Goal: Information Seeking & Learning: Check status

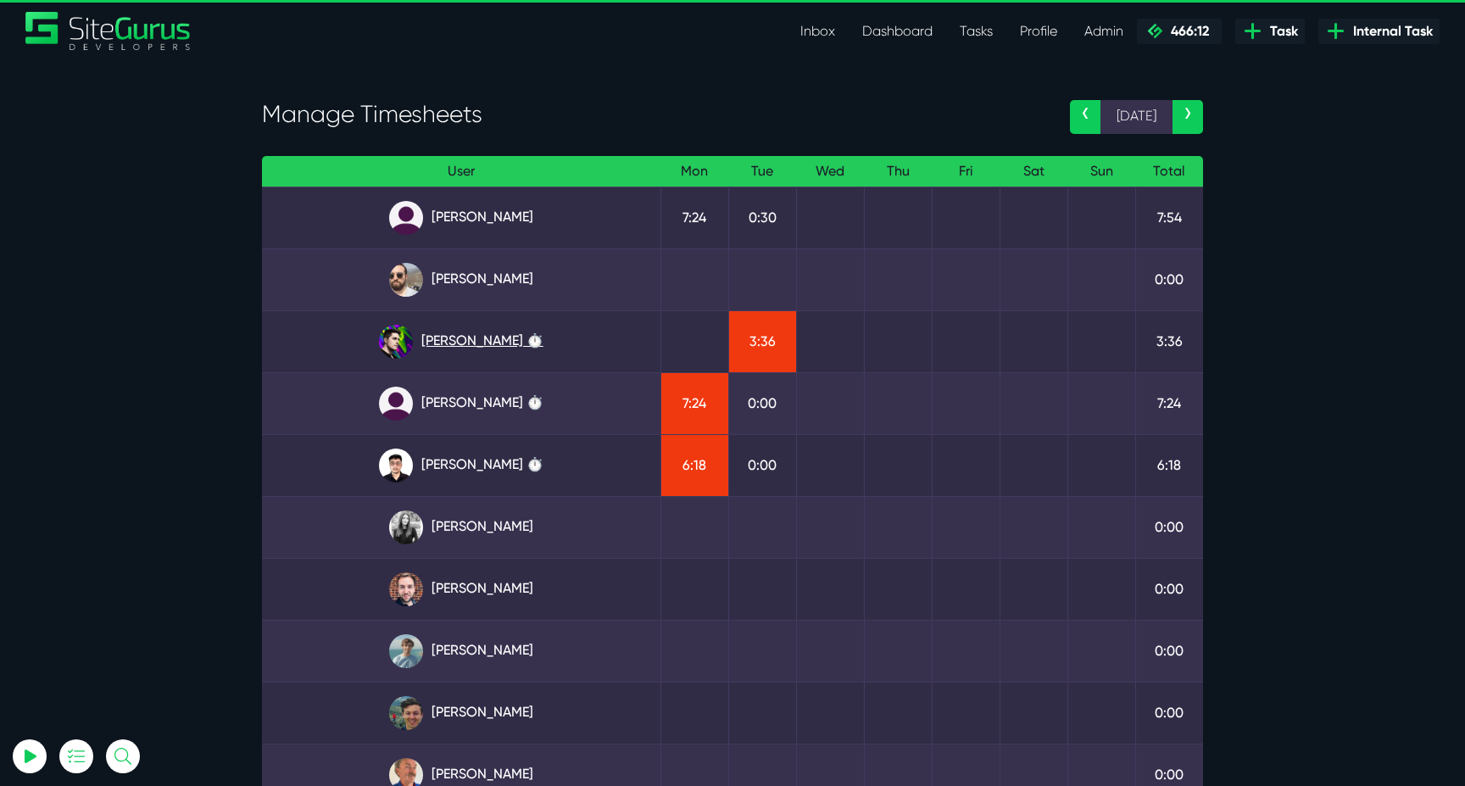
click at [515, 341] on link "Josh Carter ⏱️" at bounding box center [460, 342] width 371 height 34
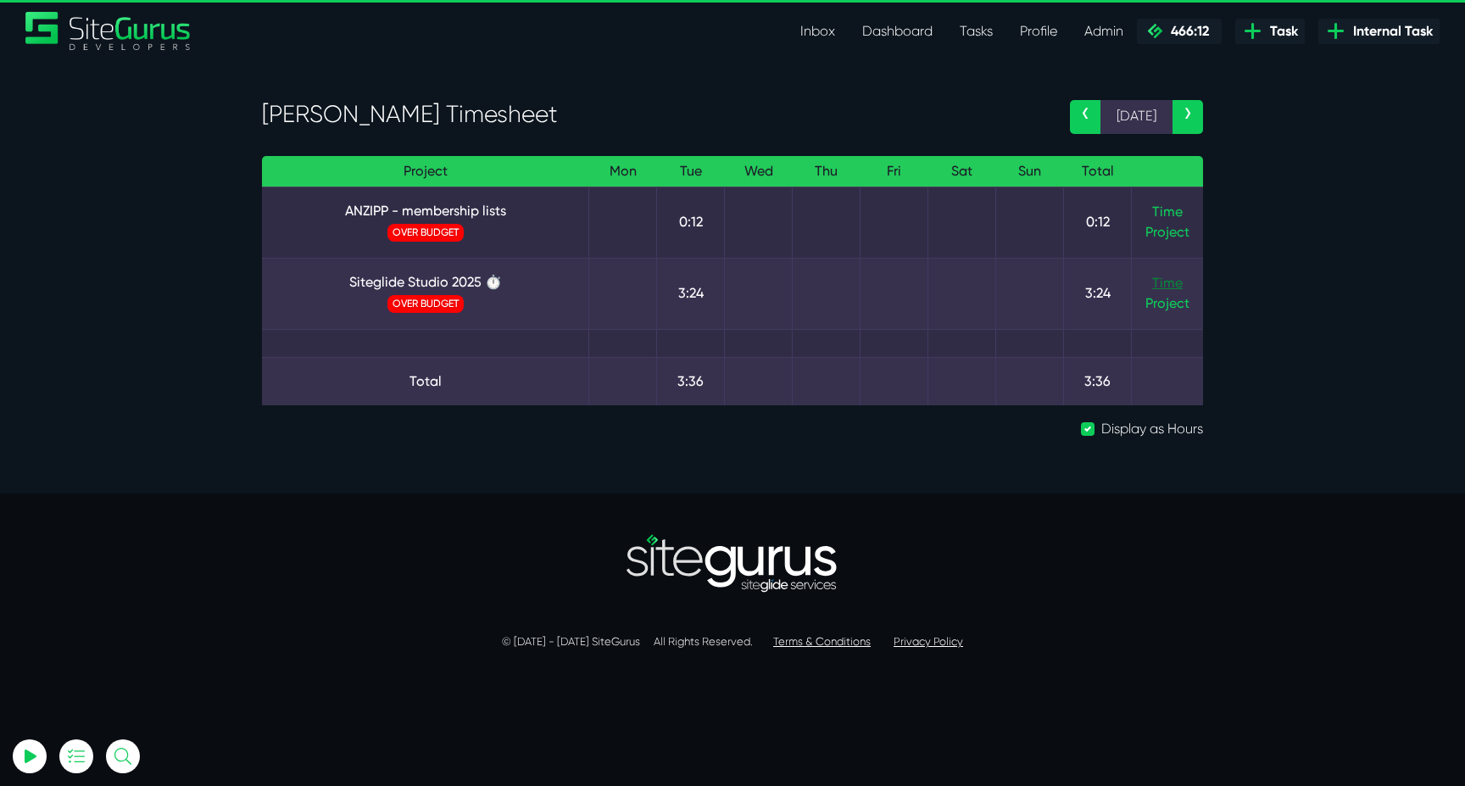
click at [1160, 287] on link "Time" at bounding box center [1167, 283] width 31 height 16
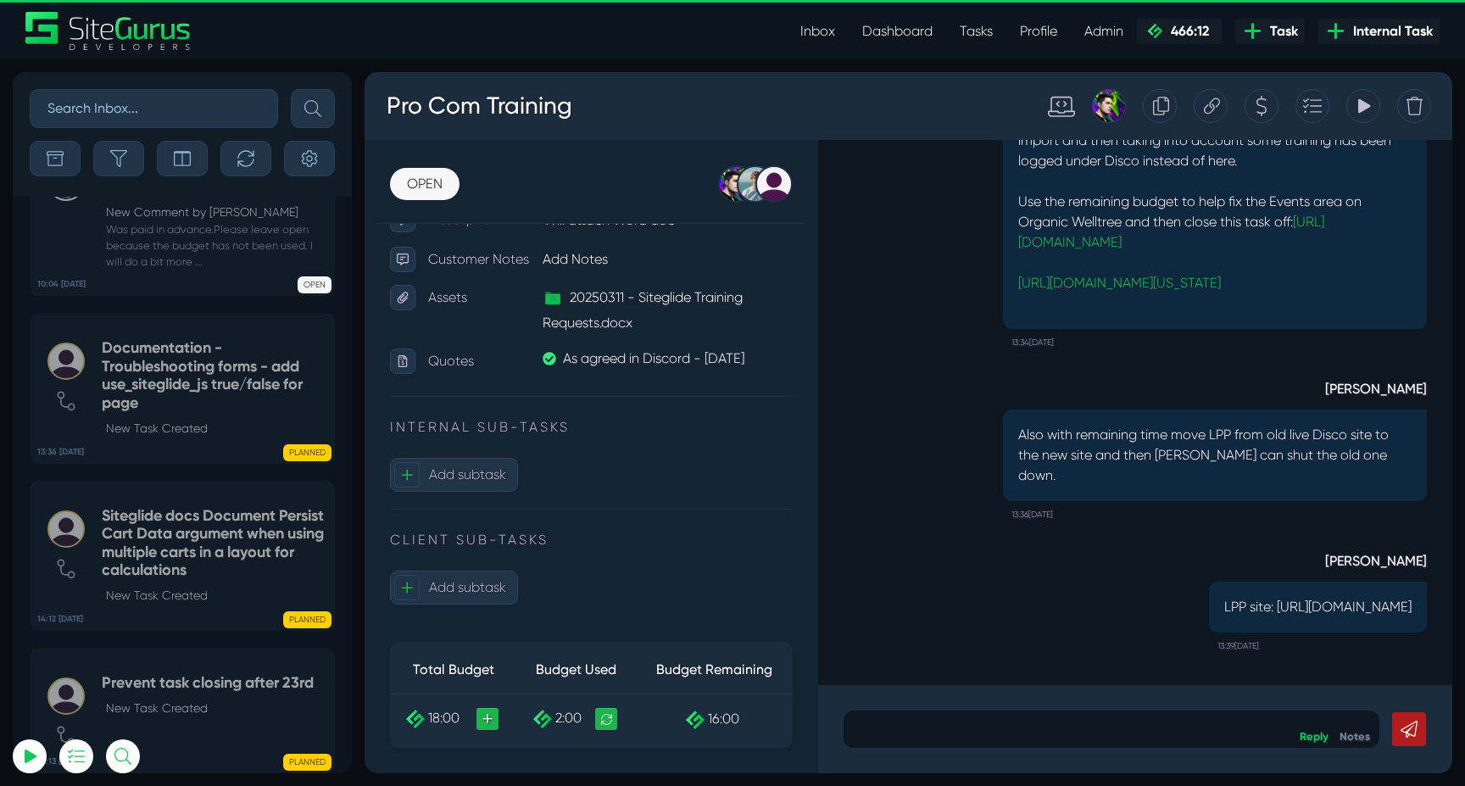
click at [836, 9] on header "Inbox Dashboard Tasks Profile Profile Transactions Planner Timesheet Calendar D…" at bounding box center [732, 29] width 1465 height 59
click at [830, 23] on link "Inbox" at bounding box center [818, 31] width 62 height 34
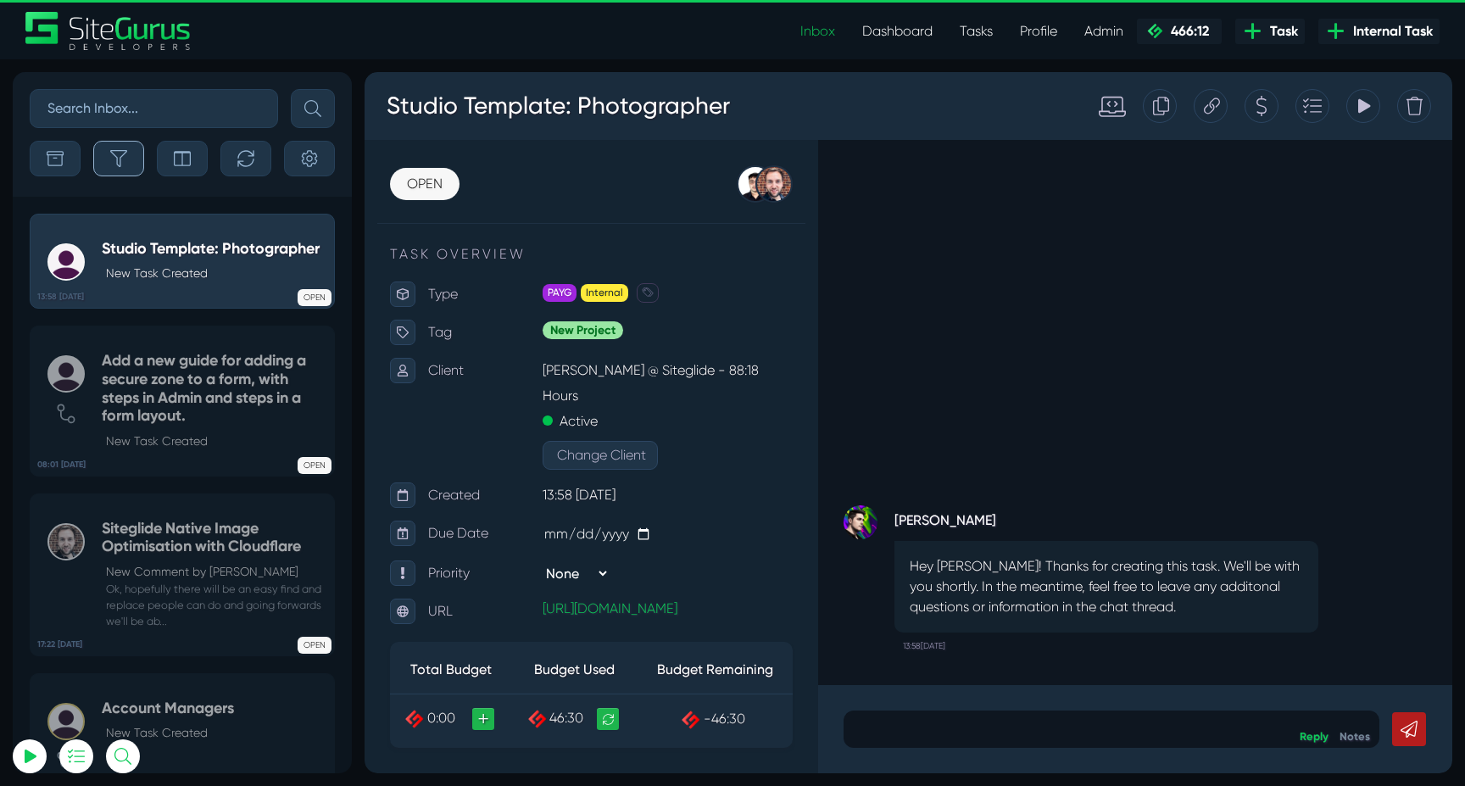
click at [109, 168] on button "button" at bounding box center [118, 159] width 51 height 36
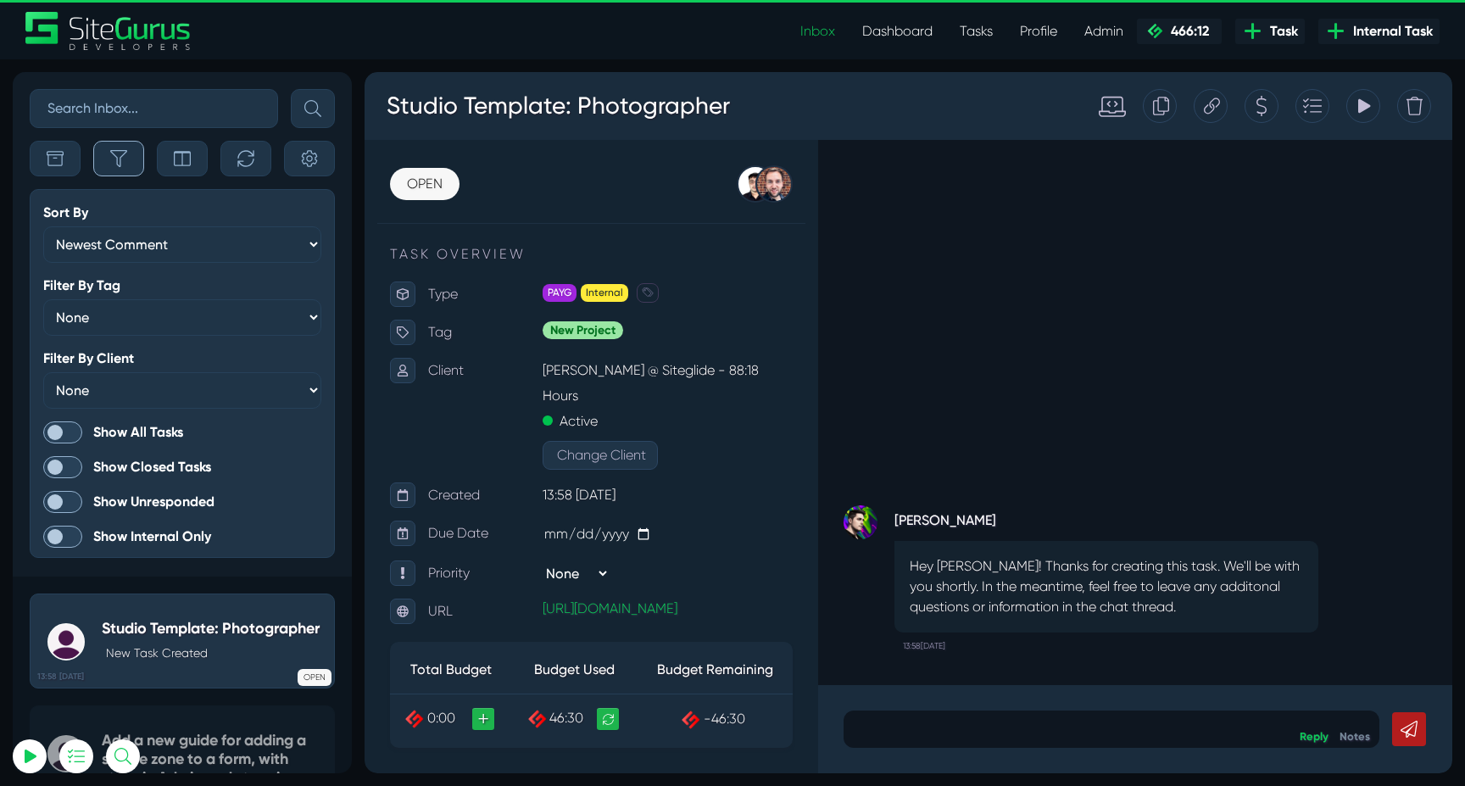
scroll to position [-4299, 0]
click at [61, 431] on span at bounding box center [62, 432] width 39 height 22
click at [0, 0] on input "Show All Tasks" at bounding box center [0, 0] width 0 height 0
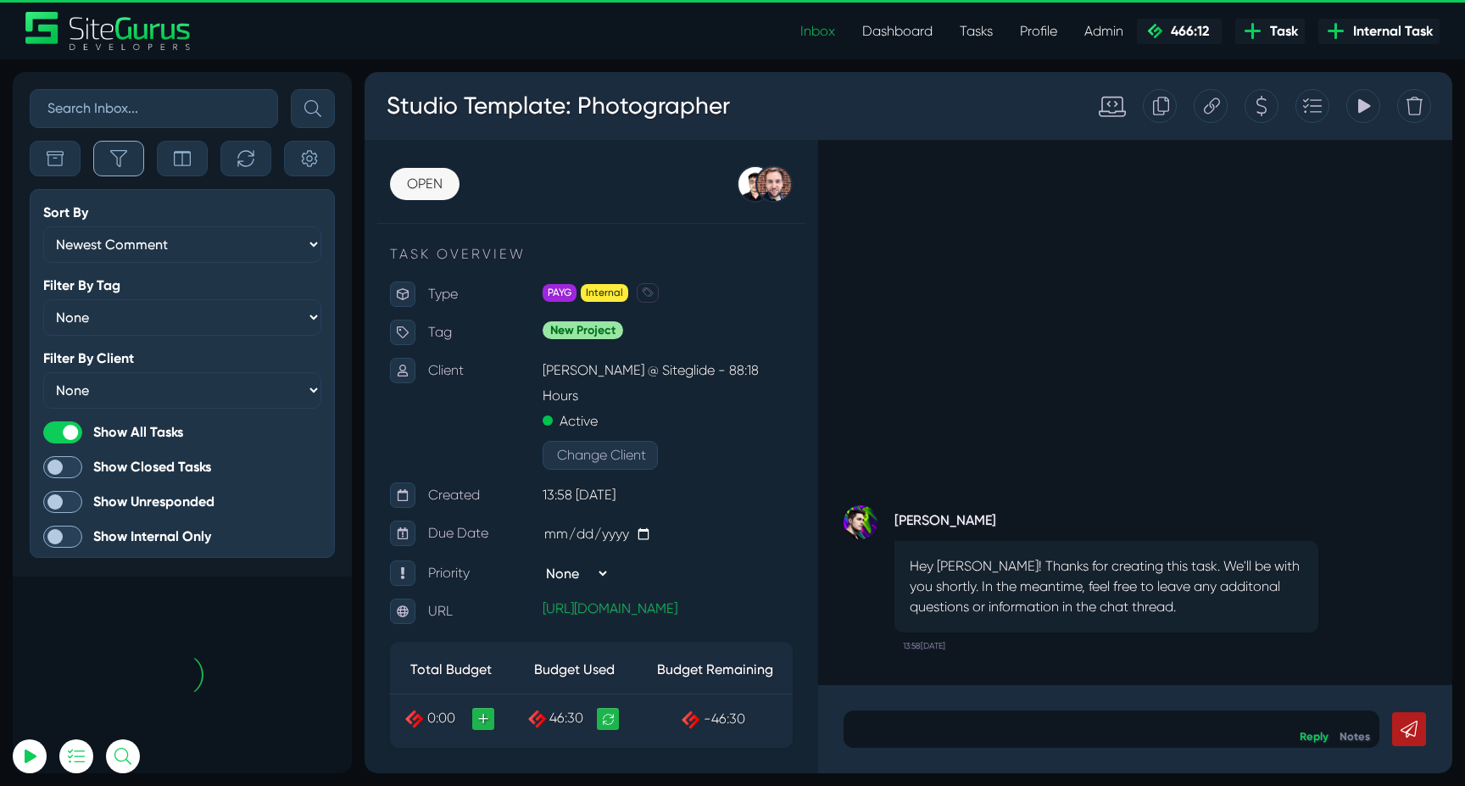
click at [116, 159] on icon "button" at bounding box center [118, 158] width 17 height 17
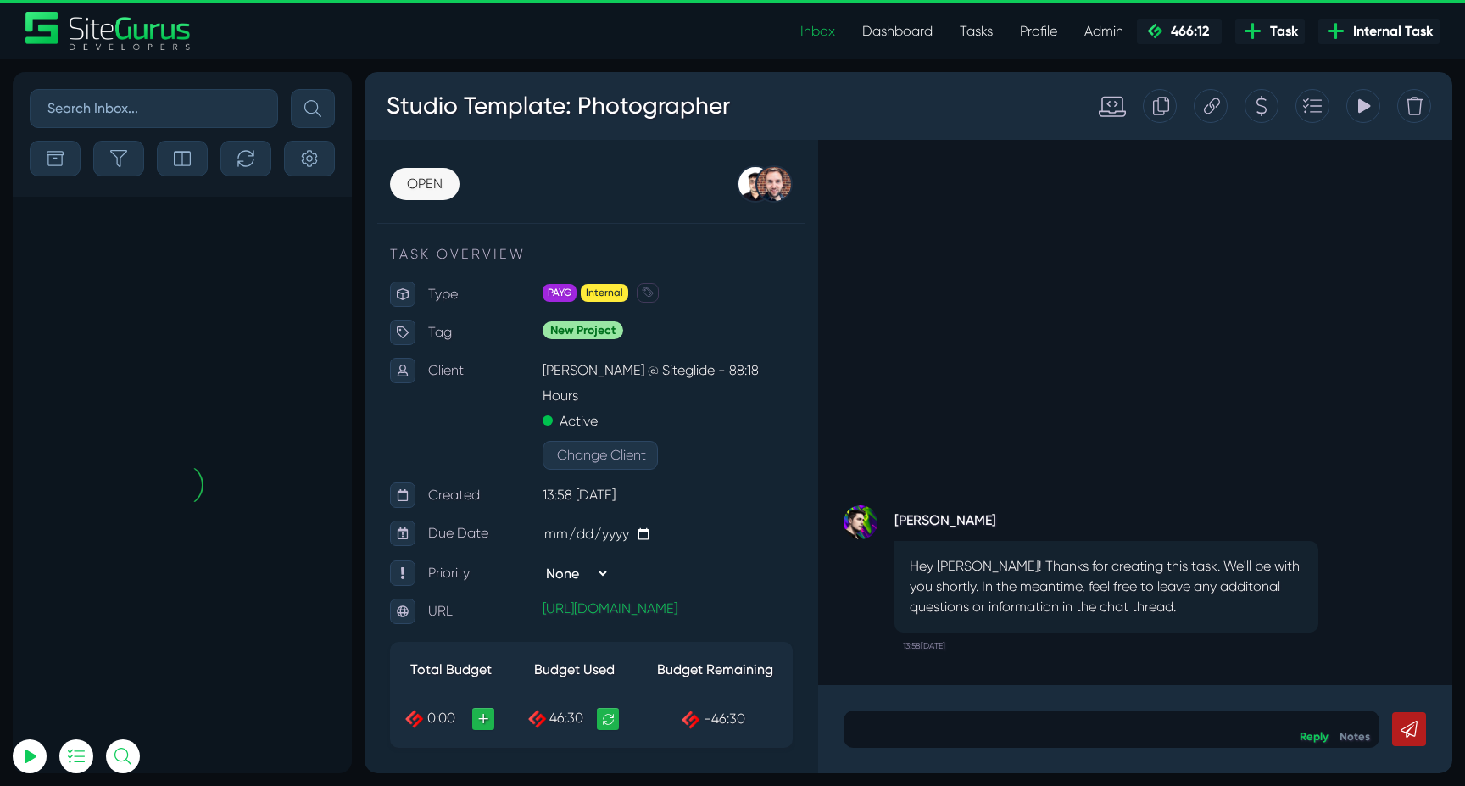
click at [134, 89] on input "text" at bounding box center [154, 108] width 248 height 39
click at [291, 89] on button "submit" at bounding box center [313, 108] width 44 height 39
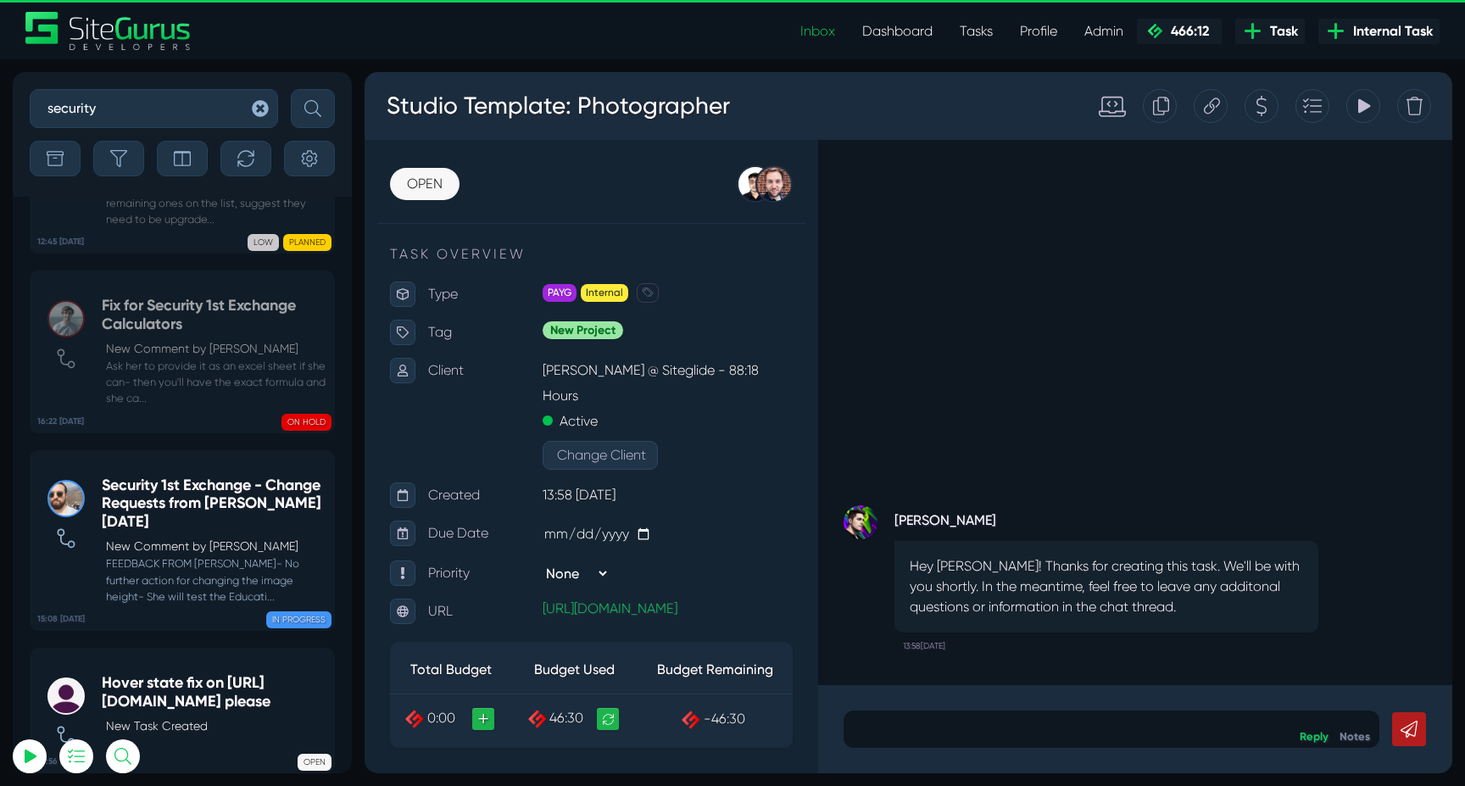
scroll to position [-472, 0]
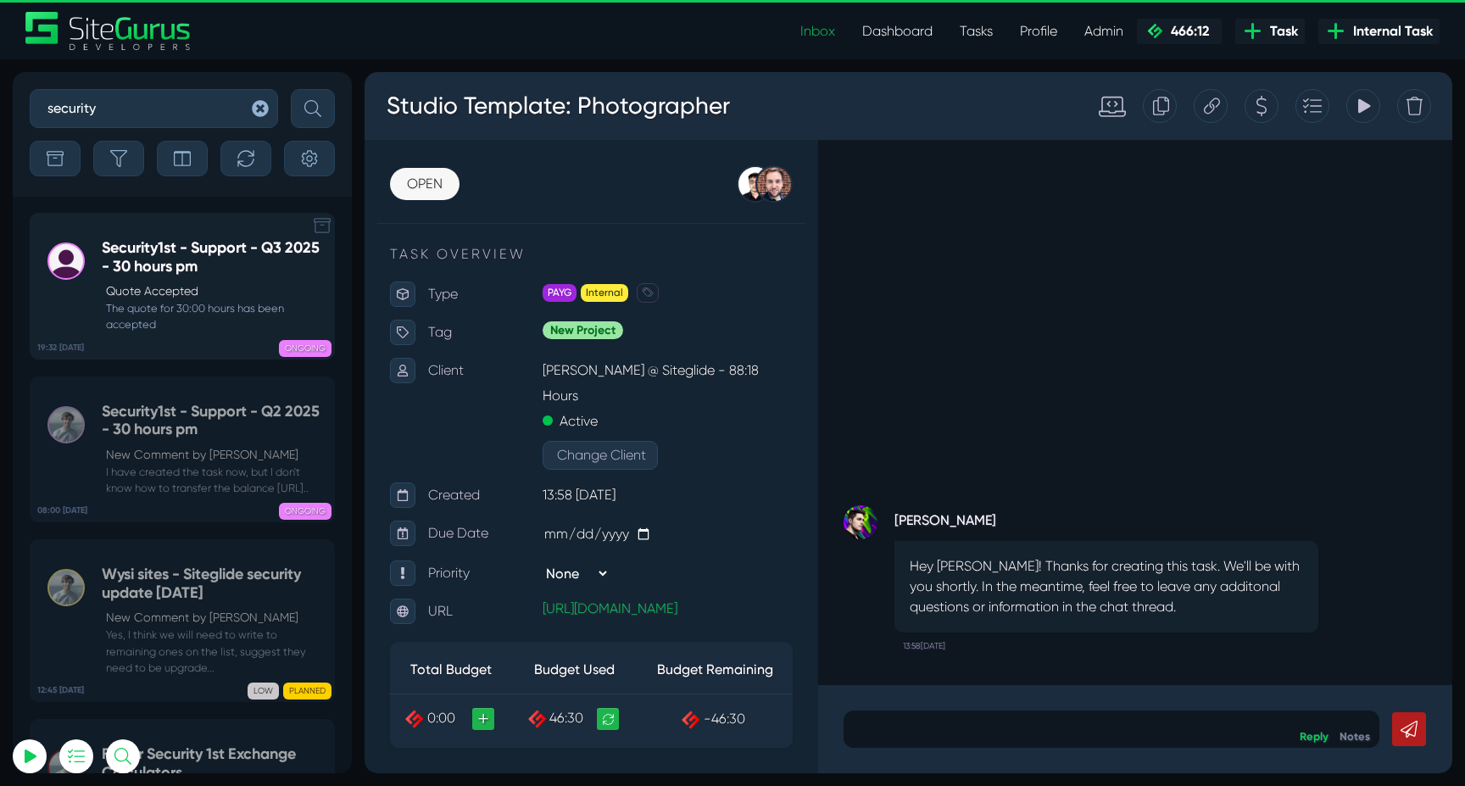
click at [155, 248] on h5 "Security1st - Support - Q3 2025 - 30 hours pm" at bounding box center [214, 257] width 224 height 36
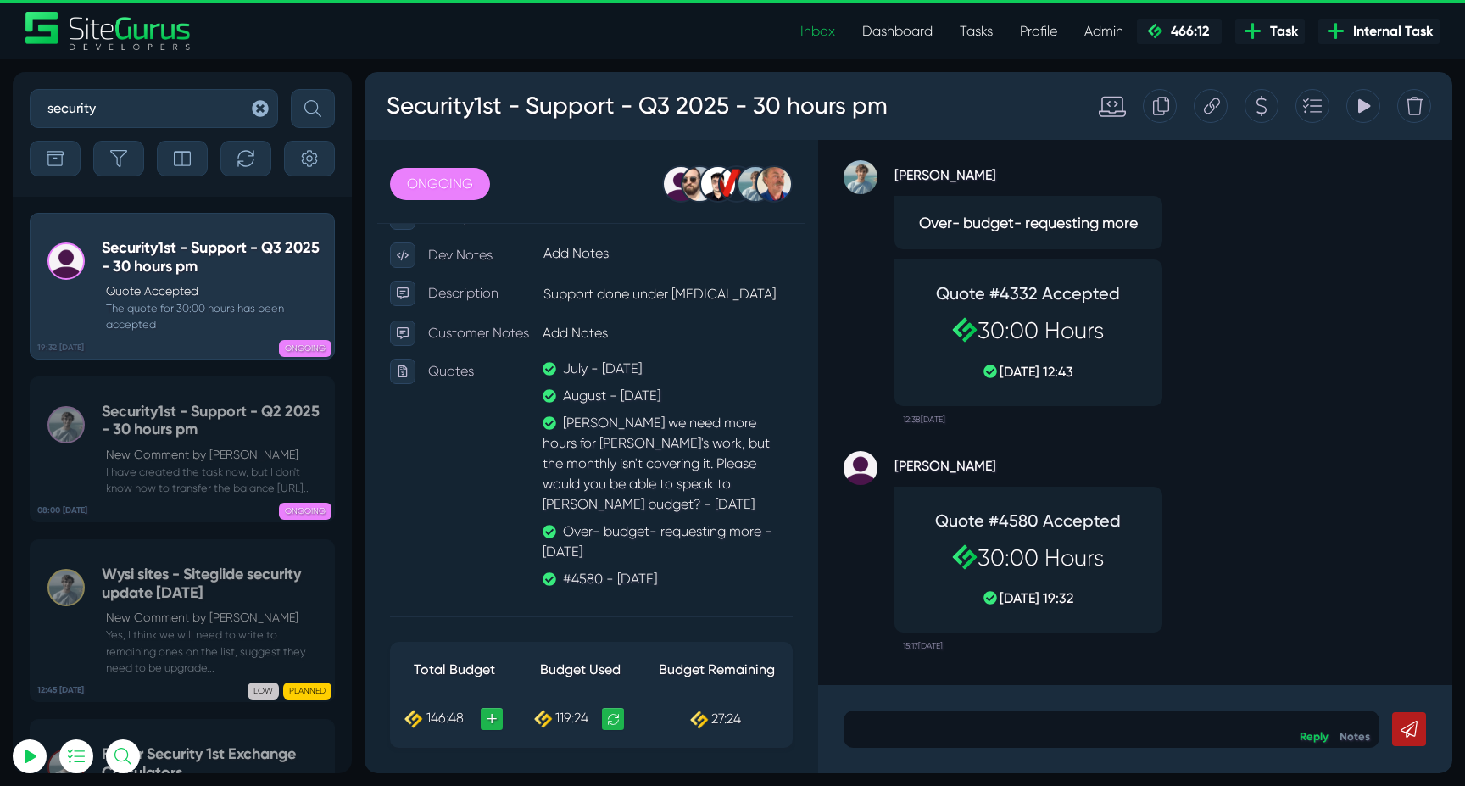
drag, startPoint x: 1094, startPoint y: 598, endPoint x: 1305, endPoint y: 600, distance: 210.2
click at [1305, 600] on div "Angel Dagondon Quote #4580 Accepted 30:00 Hours 18 Aug, 19:32 15:17, August 18 …" at bounding box center [1134, 546] width 583 height 226
drag, startPoint x: 940, startPoint y: 523, endPoint x: 1138, endPoint y: 517, distance: 198.4
click at [1138, 517] on div "Quote #4580 Accepted 30:00 Hours 18 Aug, 19:32" at bounding box center [1028, 559] width 237 height 115
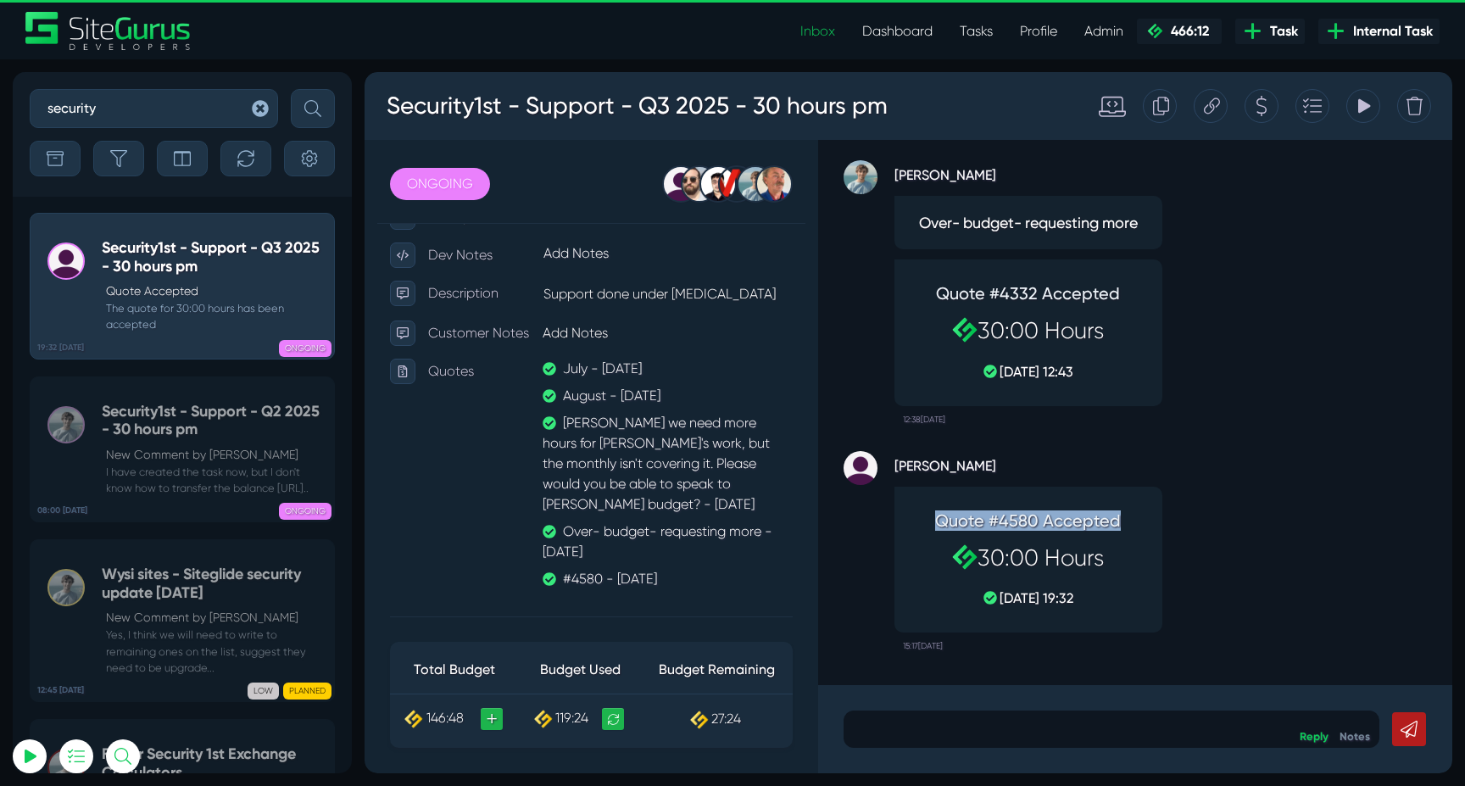
click at [1142, 518] on div "Quote #4580 Accepted 30:00 Hours 18 Aug, 19:32" at bounding box center [1028, 559] width 237 height 115
drag, startPoint x: 1087, startPoint y: 590, endPoint x: 944, endPoint y: 509, distance: 164.0
click at [944, 509] on div "Quote #4580 Accepted 30:00 Hours 18 Aug, 19:32" at bounding box center [1028, 559] width 237 height 115
click at [966, 516] on h4 "Quote #4580 Accepted" at bounding box center [1028, 520] width 220 height 20
drag, startPoint x: 935, startPoint y: 525, endPoint x: 1175, endPoint y: 531, distance: 240.0
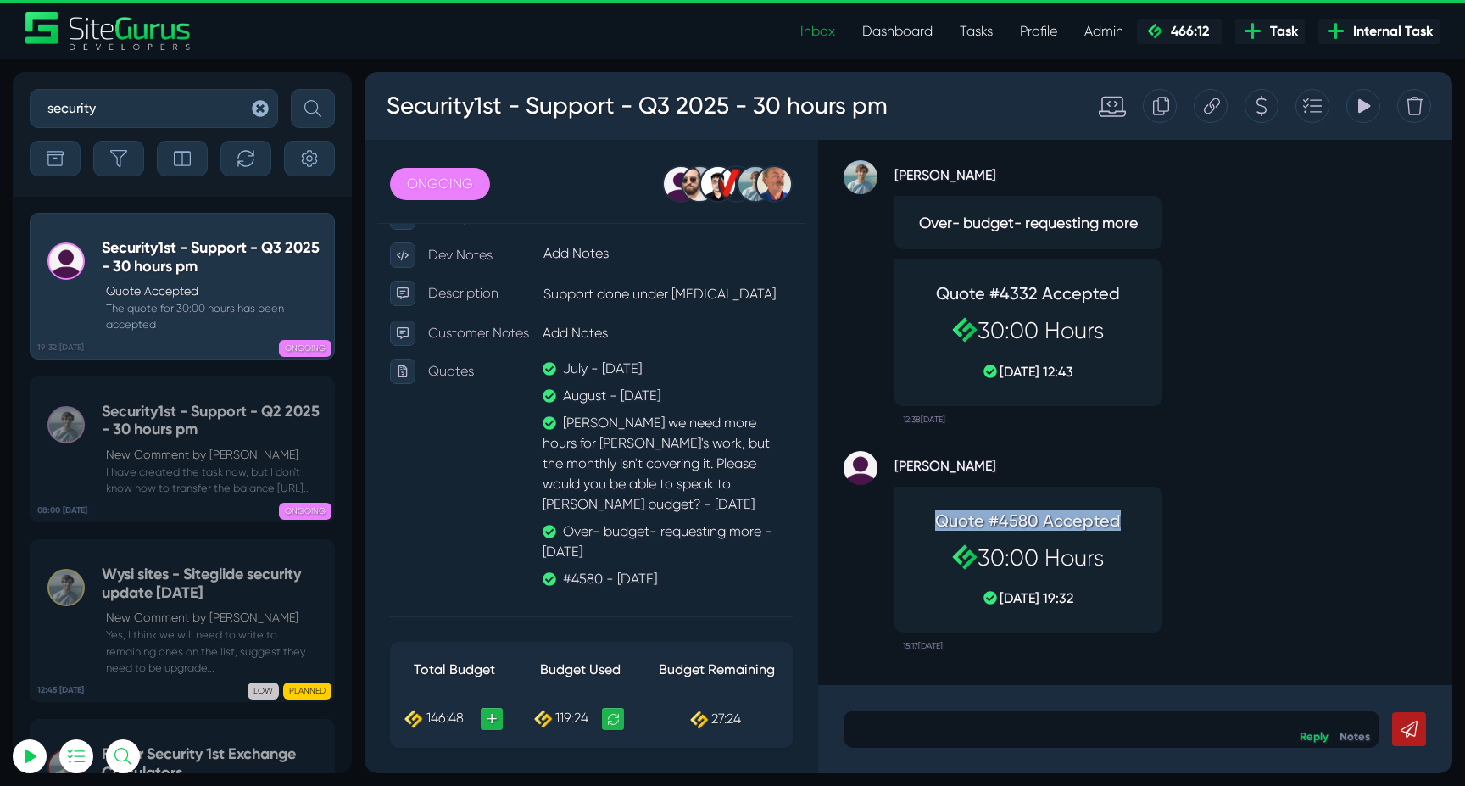
click at [1175, 531] on div "Angel Dagondon Quote #4580 Accepted 30:00 Hours 18 Aug, 19:32 15:17, August 18 …" at bounding box center [1134, 546] width 583 height 226
drag, startPoint x: 1007, startPoint y: 460, endPoint x: 897, endPoint y: 460, distance: 110.2
click at [897, 460] on strong "[PERSON_NAME]" at bounding box center [1028, 463] width 268 height 25
click at [1028, 465] on strong "[PERSON_NAME]" at bounding box center [1028, 463] width 268 height 25
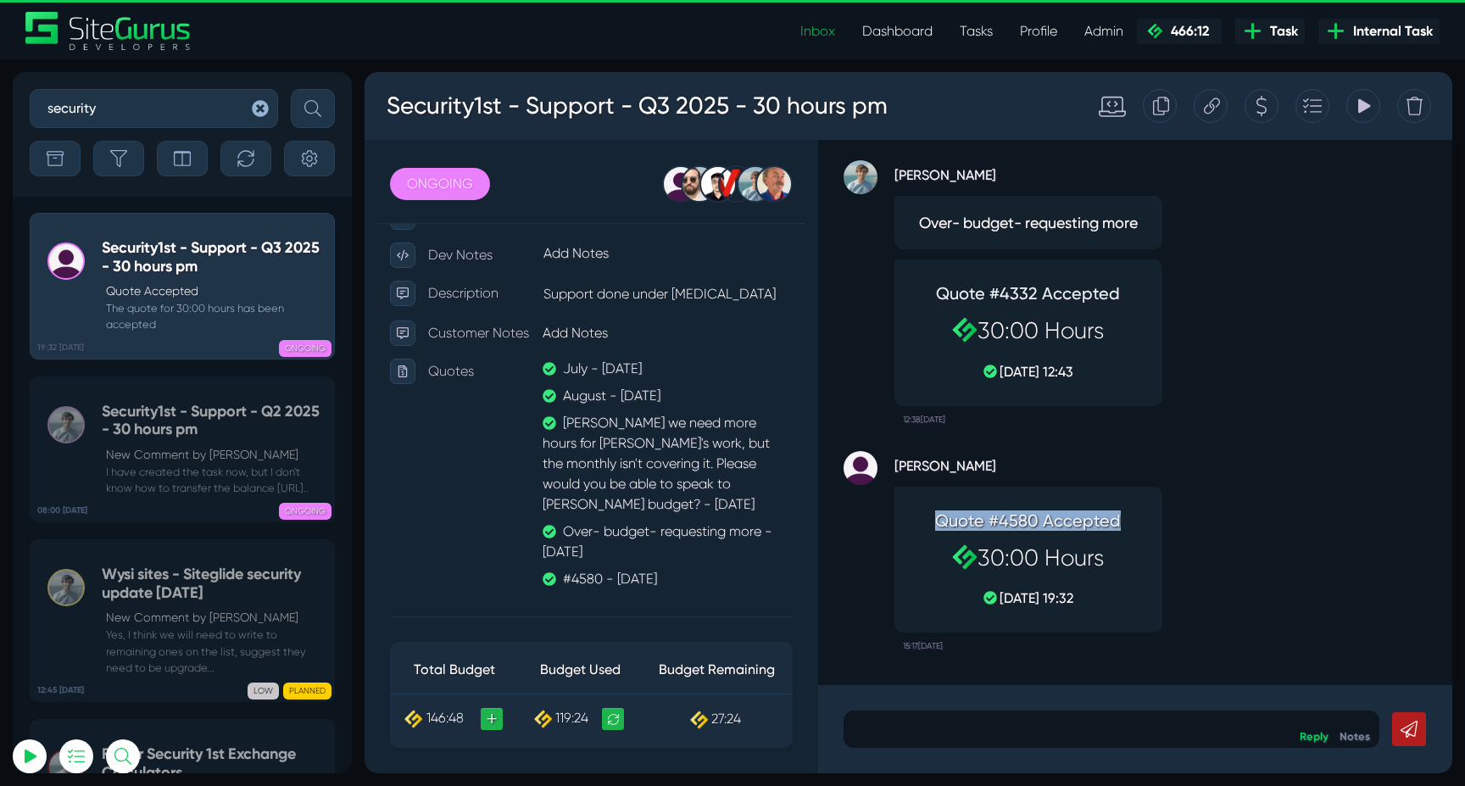
drag, startPoint x: 1124, startPoint y: 523, endPoint x: 938, endPoint y: 525, distance: 185.6
click at [938, 525] on h4 "Quote #4580 Accepted" at bounding box center [1028, 520] width 220 height 20
click at [947, 525] on h4 "Quote #4580 Accepted" at bounding box center [1028, 520] width 220 height 20
drag, startPoint x: 936, startPoint y: 517, endPoint x: 1125, endPoint y: 521, distance: 189.1
click at [1125, 521] on h4 "Quote #4580 Accepted" at bounding box center [1028, 520] width 220 height 20
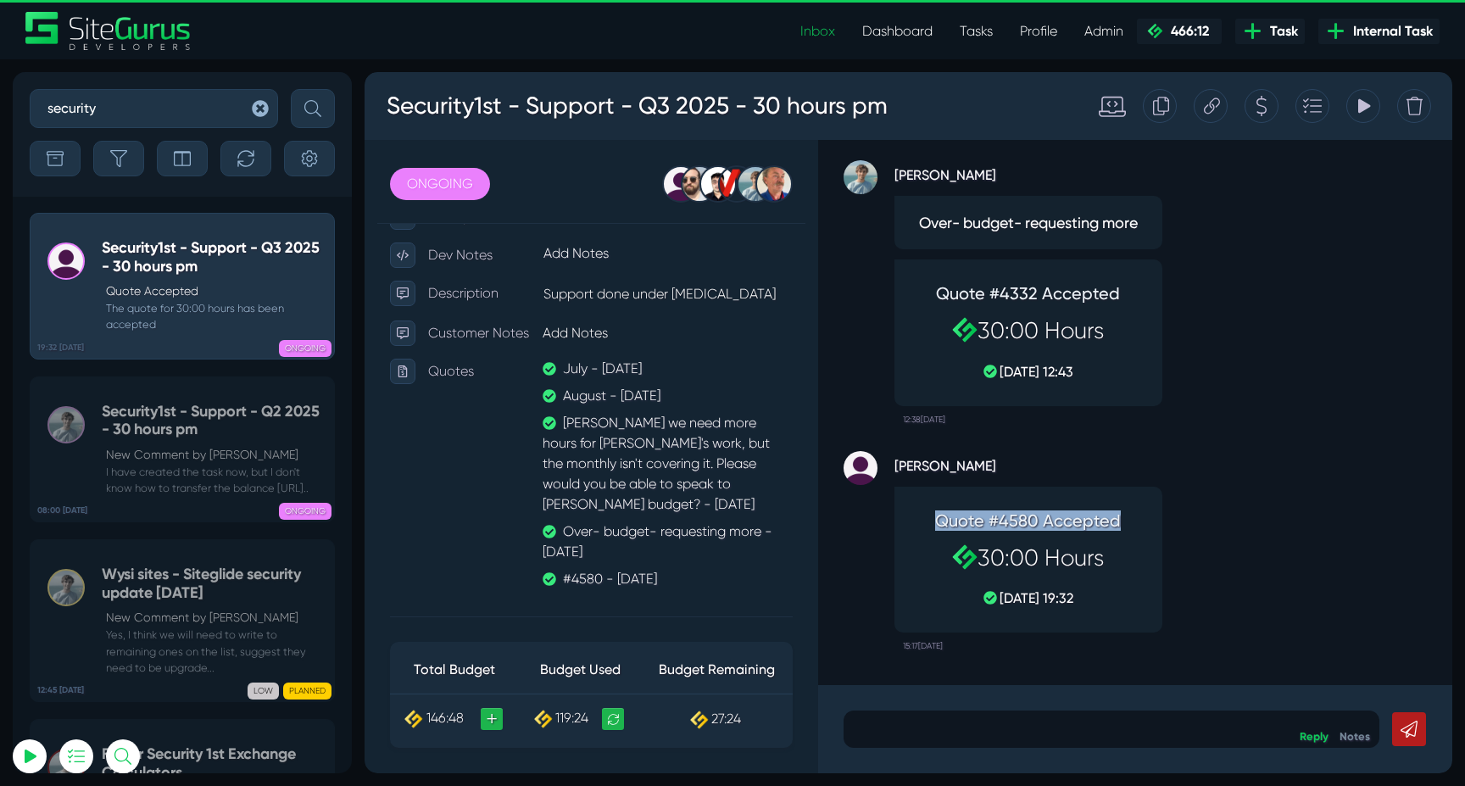
click at [1125, 521] on h4 "Quote #4580 Accepted" at bounding box center [1028, 520] width 220 height 20
drag, startPoint x: 1125, startPoint y: 521, endPoint x: 942, endPoint y: 515, distance: 183.2
click at [942, 515] on h4 "Quote #4580 Accepted" at bounding box center [1028, 520] width 220 height 20
click at [943, 515] on h4 "Quote #4580 Accepted" at bounding box center [1028, 520] width 220 height 20
drag, startPoint x: 191, startPoint y: 119, endPoint x: 3, endPoint y: 87, distance: 190.8
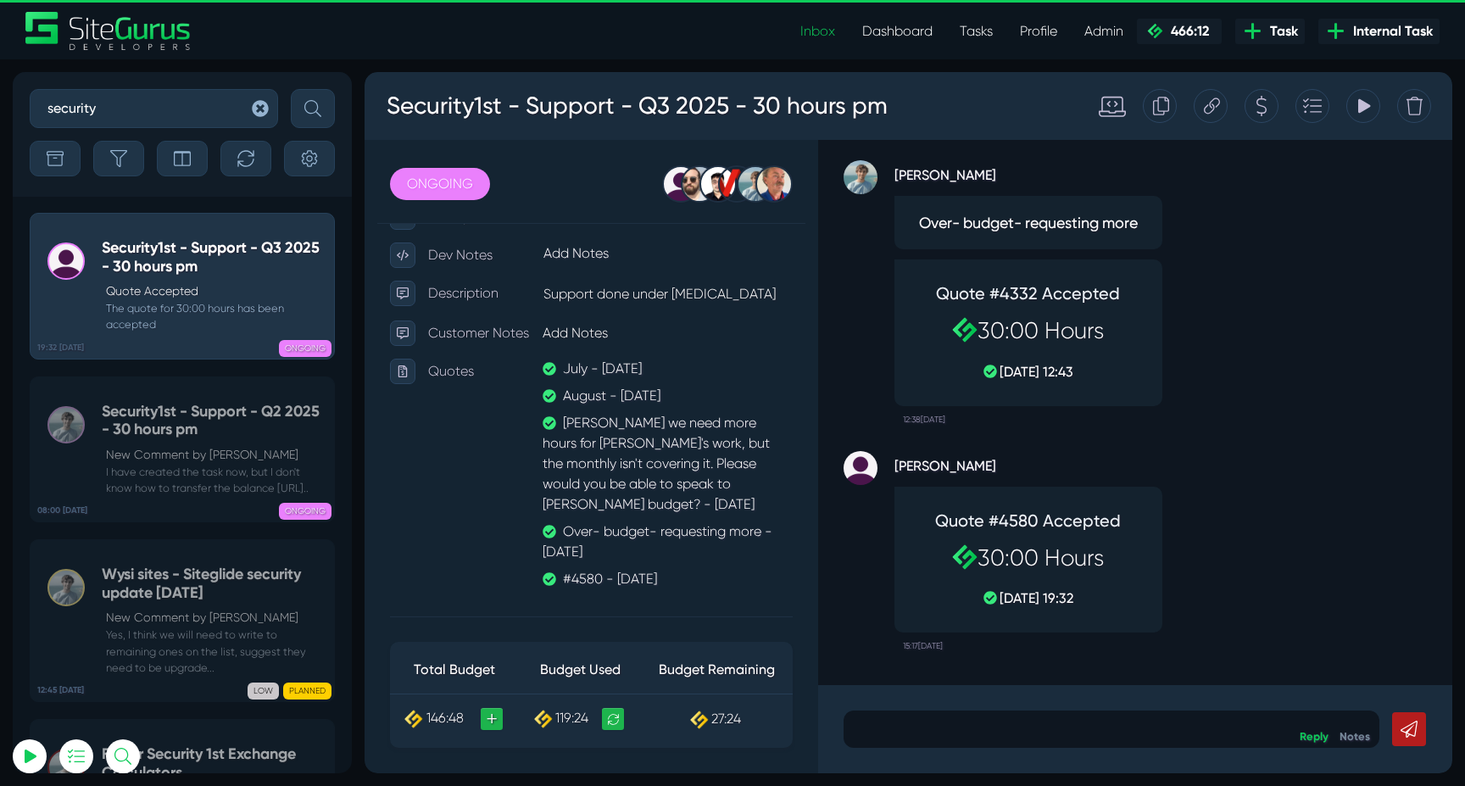
click at [4, 87] on div "security Sort By Newest Comment Latest Activity Due Date Priority Name Filter B…" at bounding box center [732, 422] width 1465 height 726
click at [291, 89] on button "submit" at bounding box center [313, 108] width 44 height 39
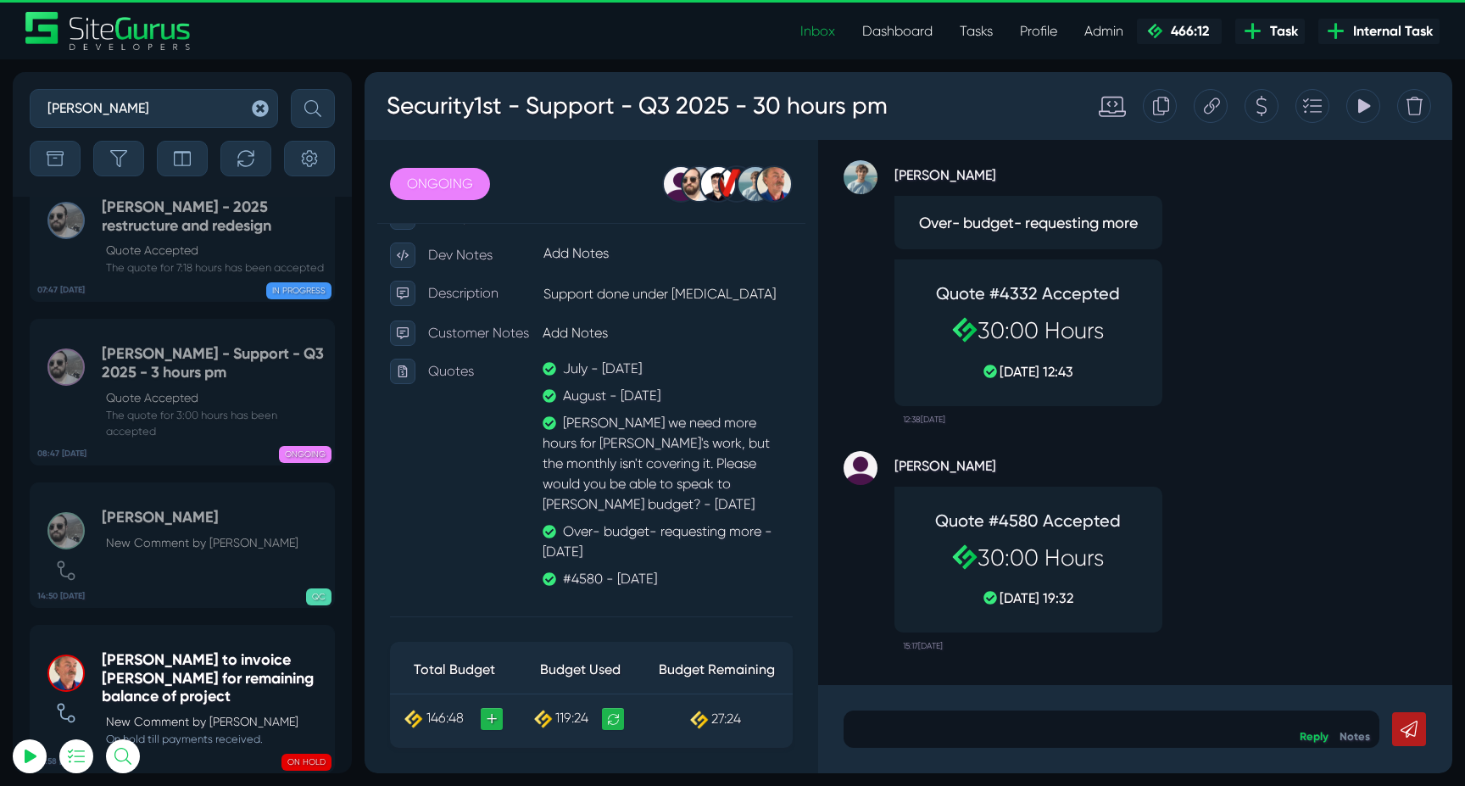
scroll to position [-41, 0]
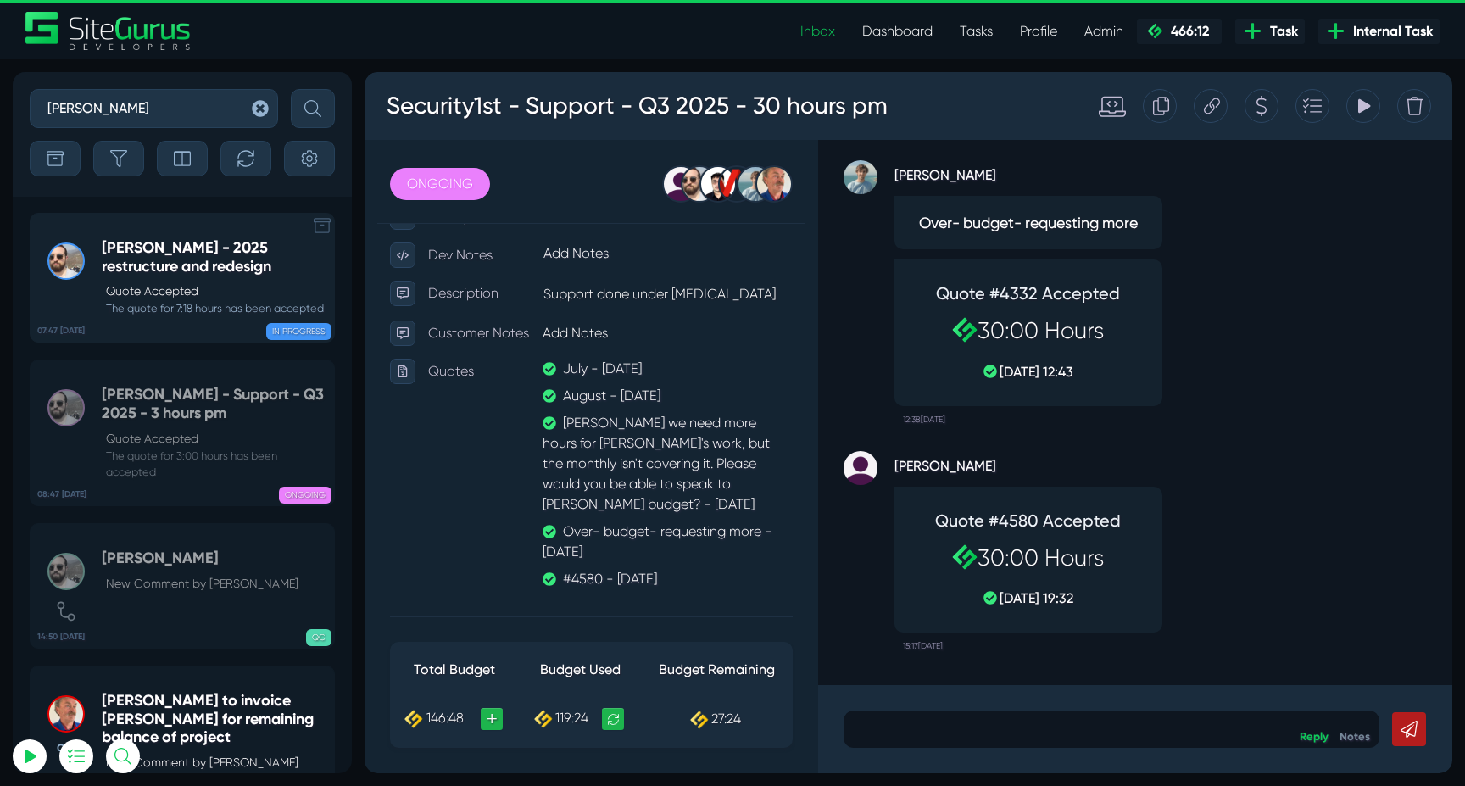
click at [192, 265] on h5 "Murray McIntosh - 2025 restructure and redesign" at bounding box center [214, 257] width 224 height 36
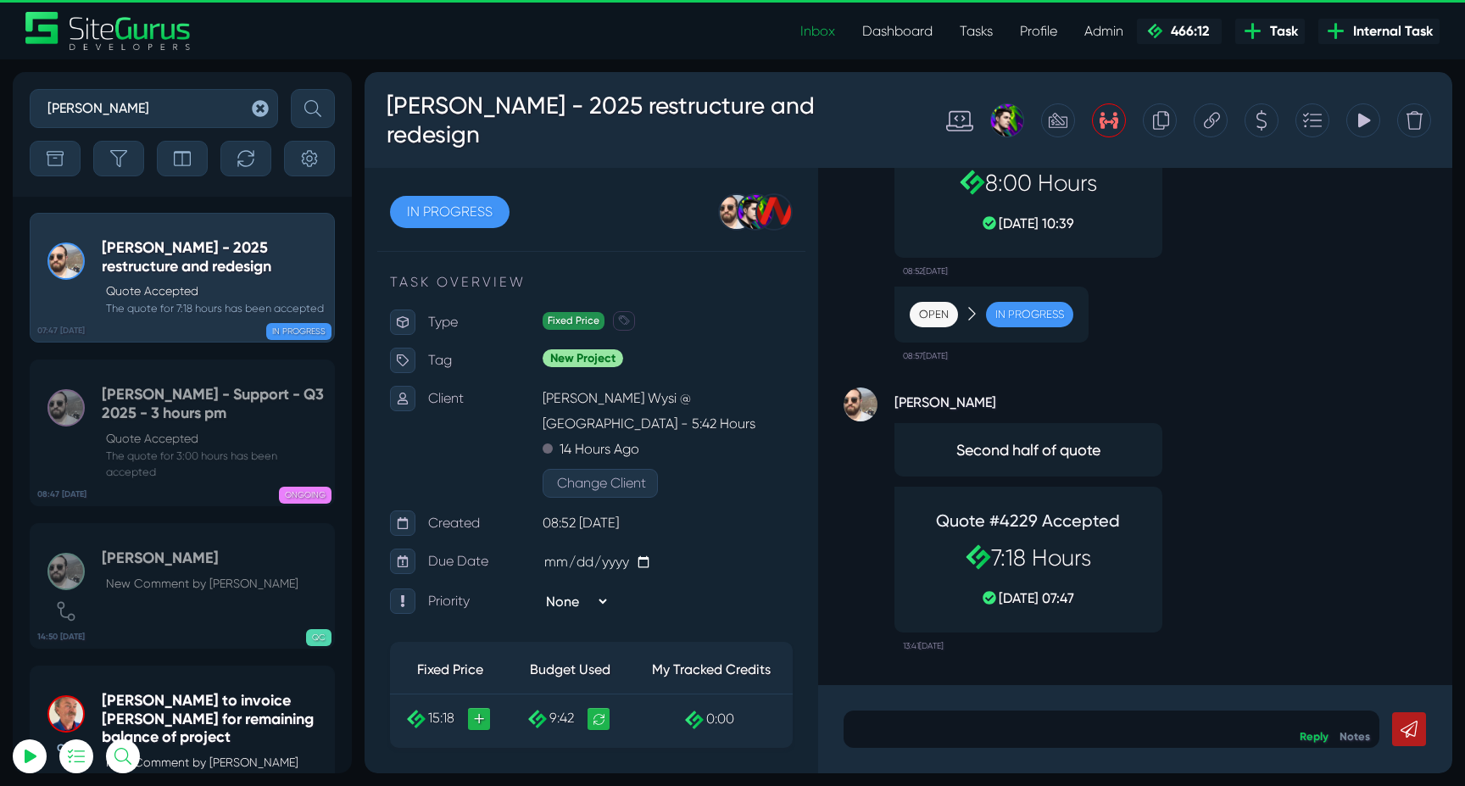
click at [1361, 132] on icon at bounding box center [1362, 120] width 15 height 32
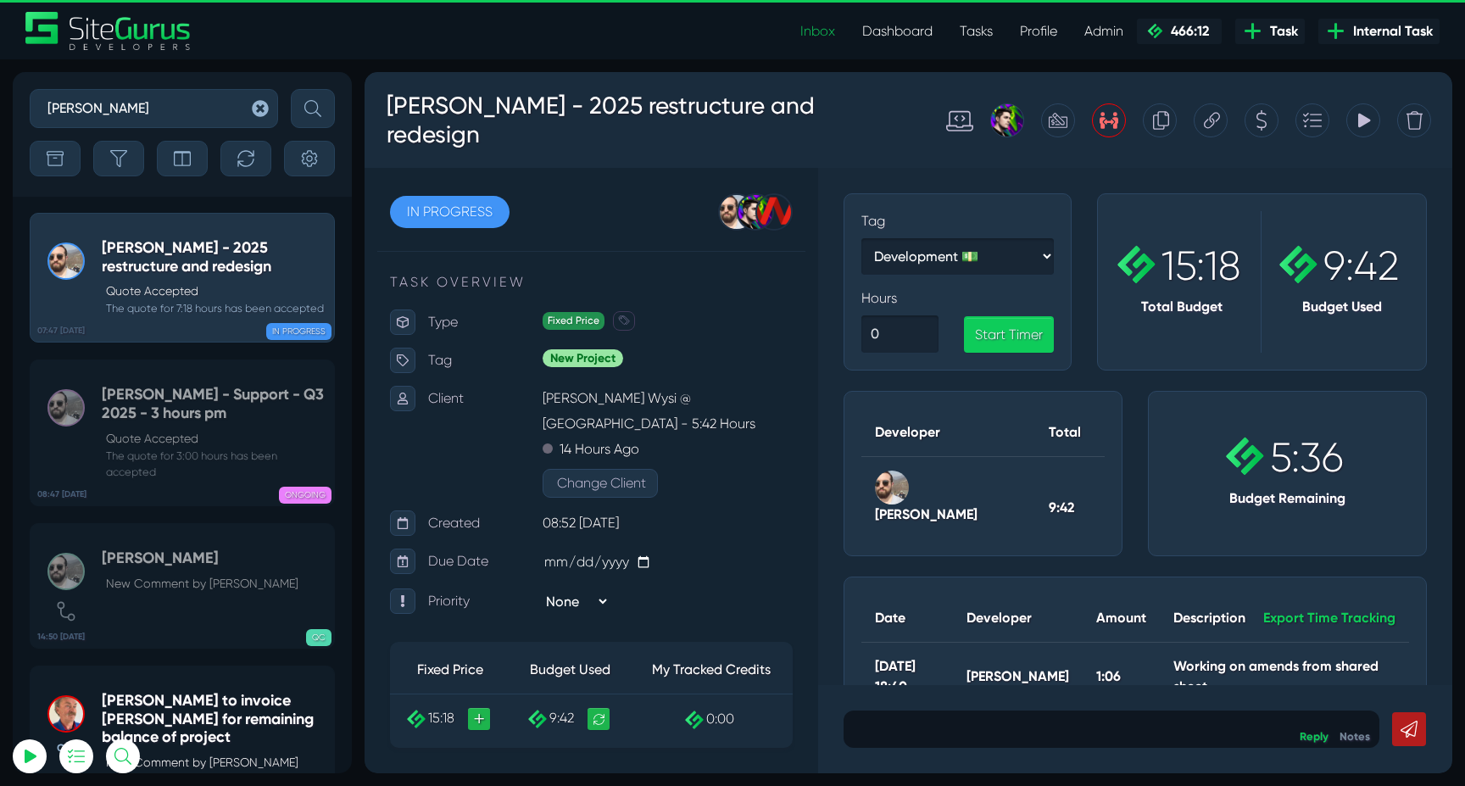
click at [1360, 125] on icon at bounding box center [1364, 120] width 12 height 14
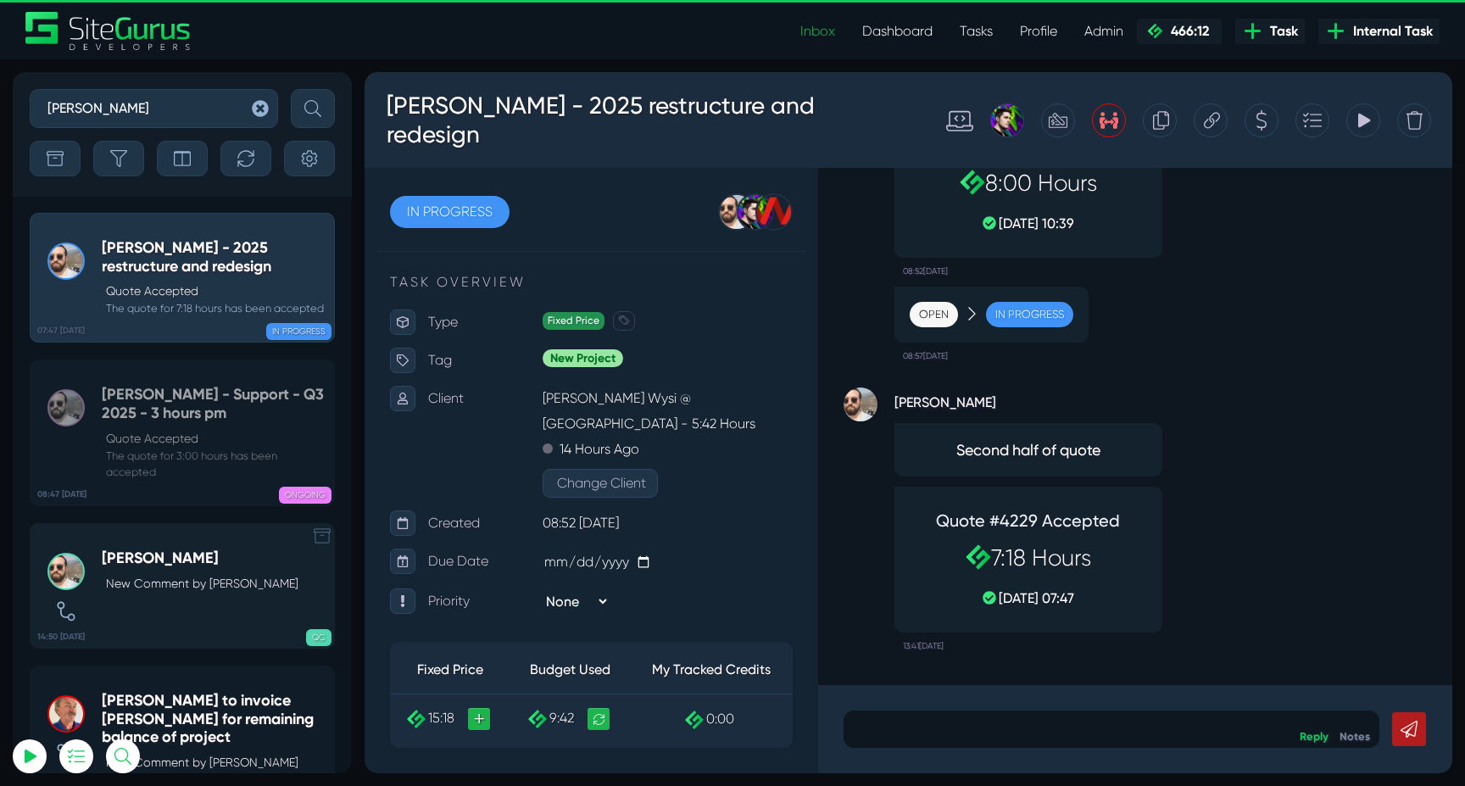
click at [260, 587] on p "New Comment by Gary Purbrick" at bounding box center [202, 584] width 192 height 18
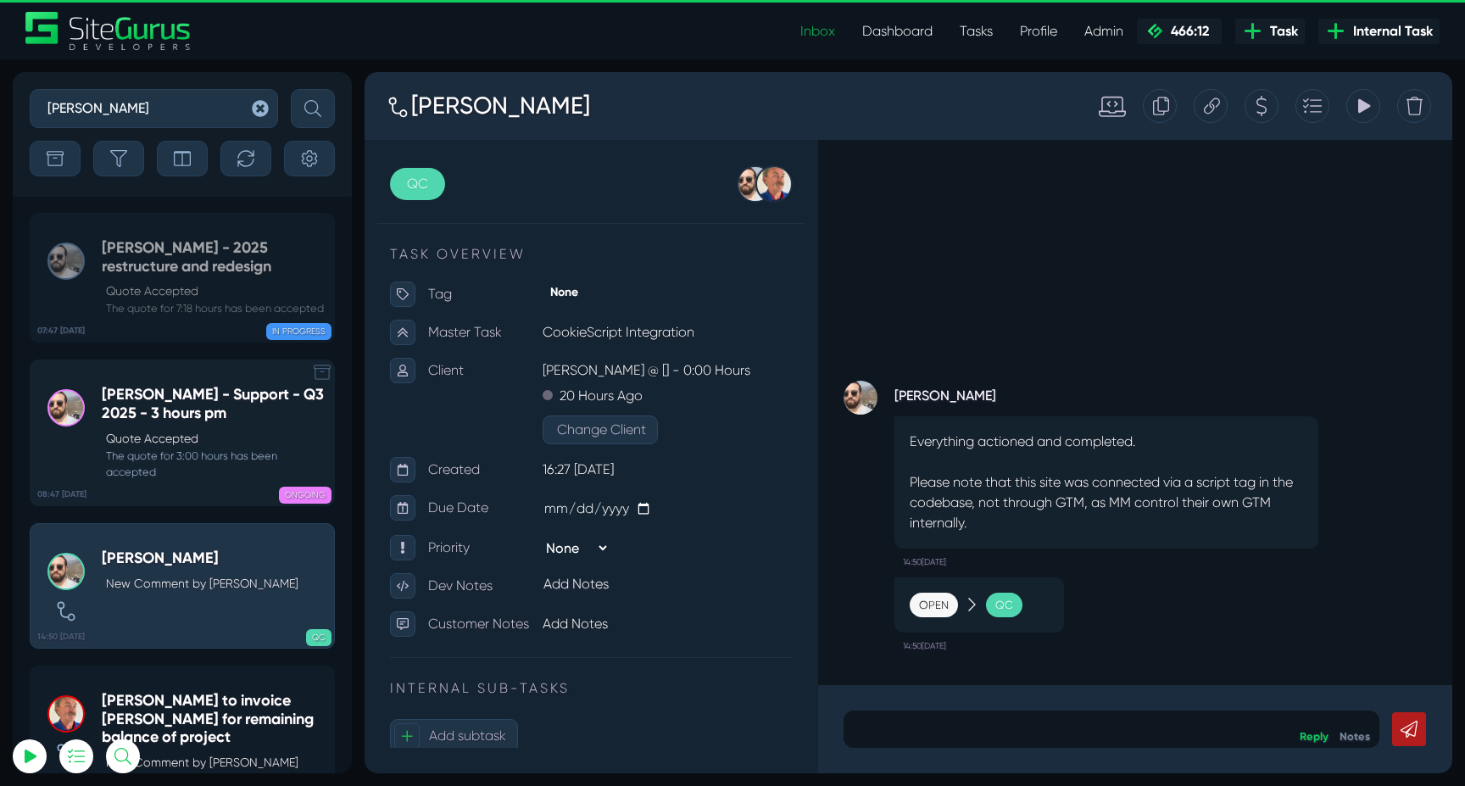
click at [171, 440] on p "Quote Accepted" at bounding box center [216, 439] width 220 height 18
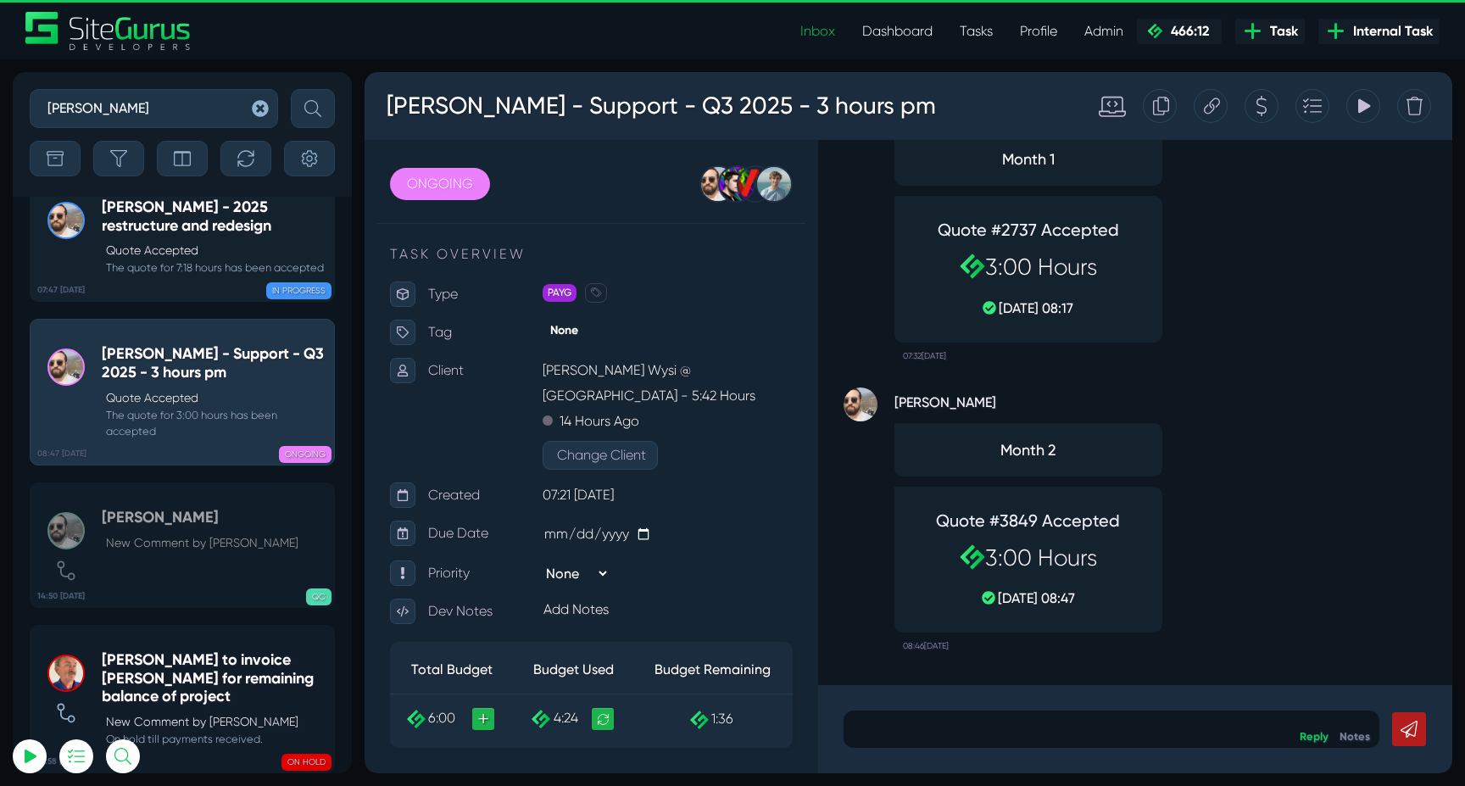
click at [186, 244] on p "Quote Accepted" at bounding box center [216, 251] width 220 height 18
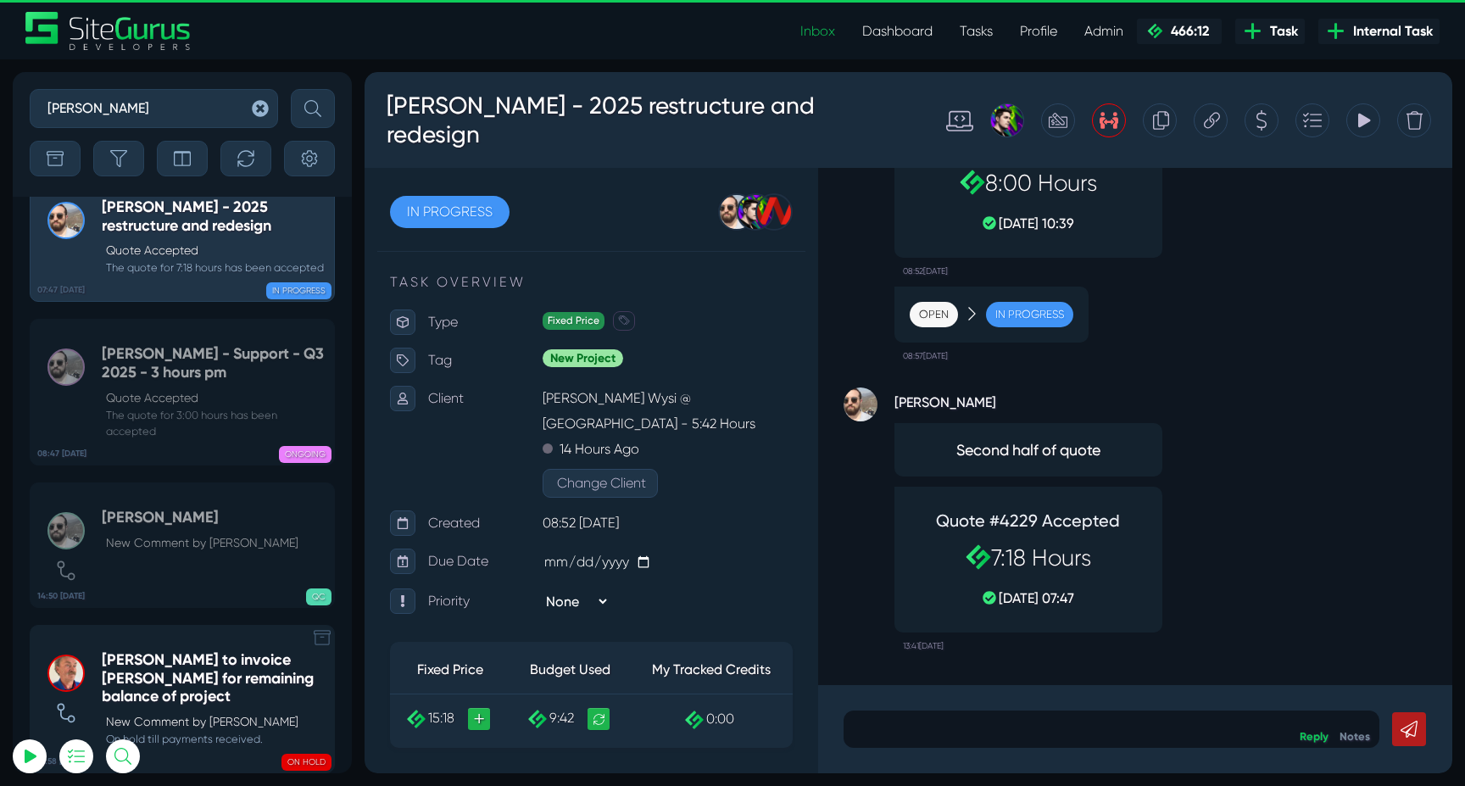
click at [194, 667] on h5 "Robert to invoice Murray McIntosh for remaining balance of project" at bounding box center [214, 678] width 224 height 55
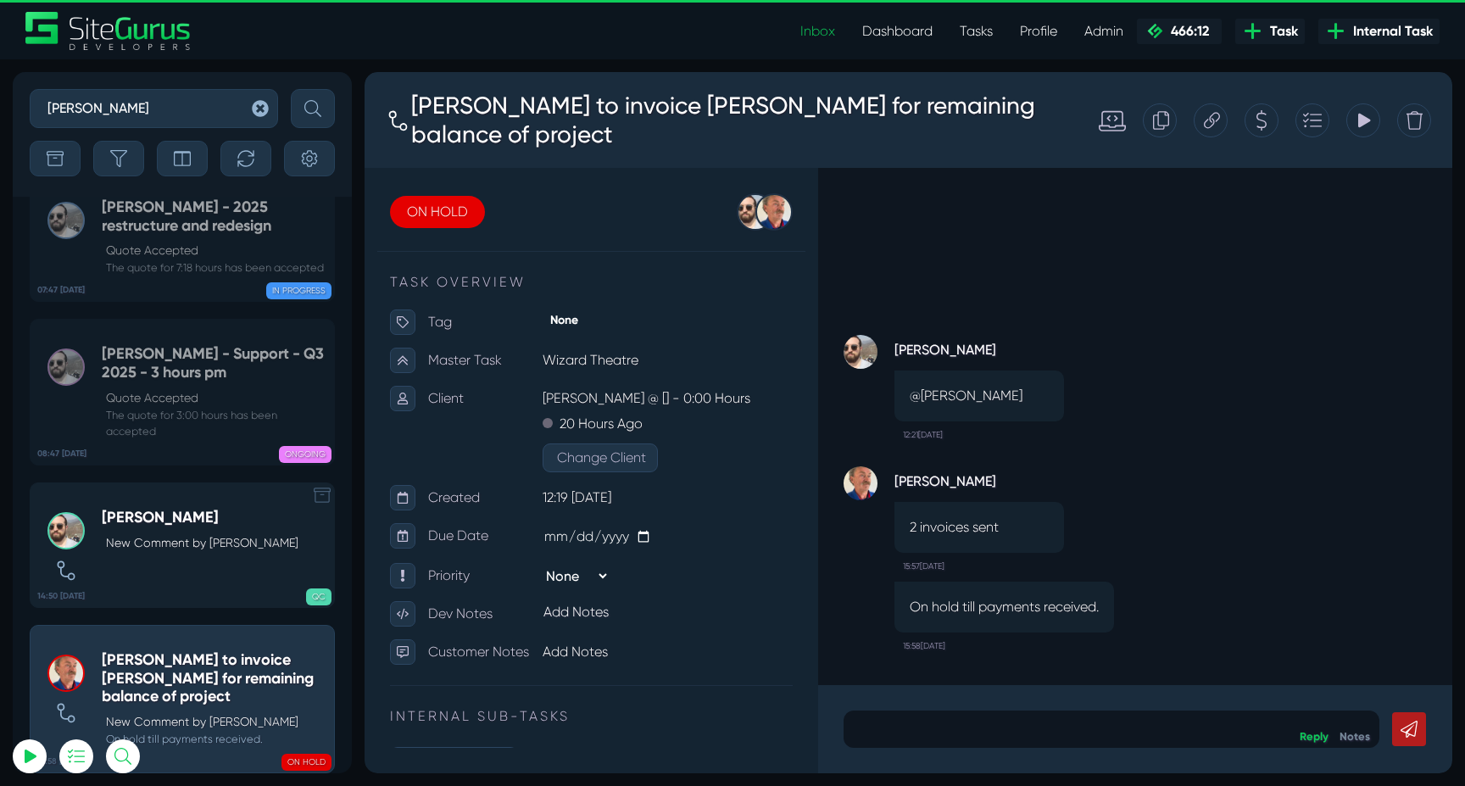
scroll to position [-41, 0]
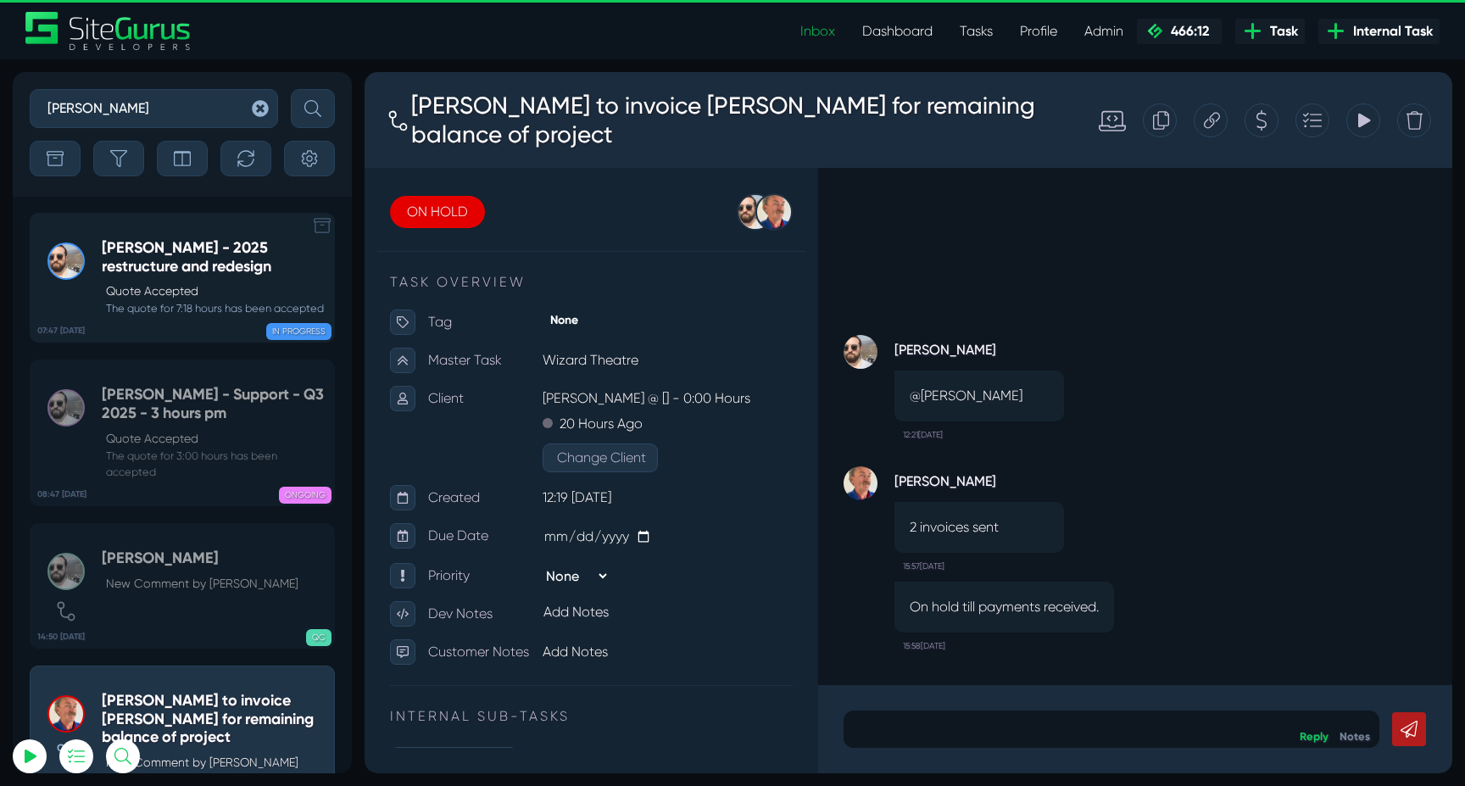
click at [200, 256] on h5 "Murray McIntosh - 2025 restructure and redesign" at bounding box center [214, 257] width 224 height 36
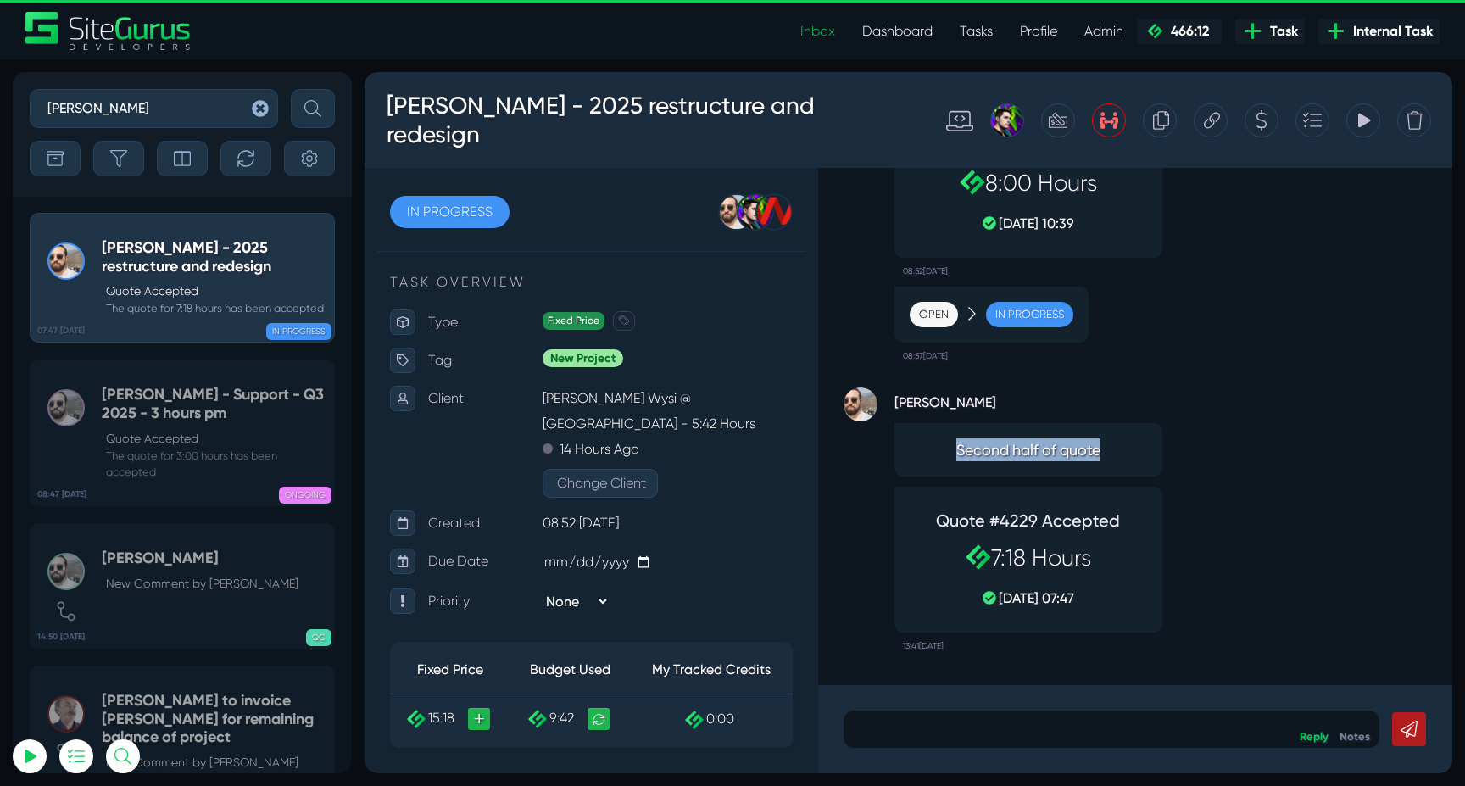
drag, startPoint x: 1111, startPoint y: 452, endPoint x: 918, endPoint y: 448, distance: 193.3
click at [918, 448] on span "Second half of quote" at bounding box center [1028, 449] width 237 height 23
click at [1126, 476] on div "Gary Purbrick Second half of quote Quote #4229 Accepted 7:18 Hours 11 Aug, 07:4…" at bounding box center [1028, 523] width 268 height 272
drag, startPoint x: 1117, startPoint y: 453, endPoint x: 950, endPoint y: 453, distance: 167.0
click at [950, 453] on span "Second half of quote" at bounding box center [1028, 449] width 237 height 23
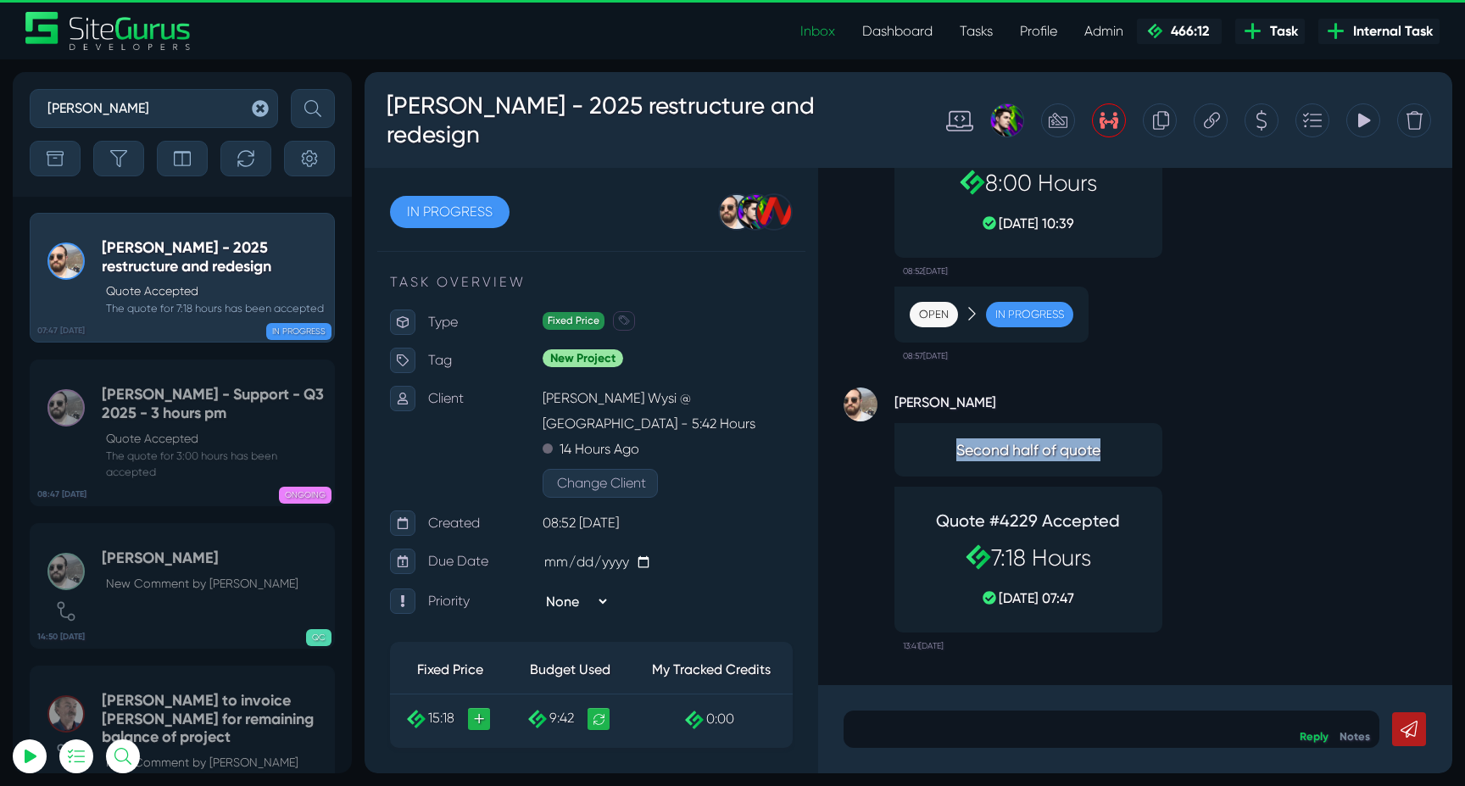
click at [950, 453] on span "Second half of quote" at bounding box center [1028, 449] width 237 height 23
drag, startPoint x: 950, startPoint y: 453, endPoint x: 1127, endPoint y: 451, distance: 177.2
click at [1127, 451] on span "Second half of quote" at bounding box center [1028, 449] width 237 height 23
click at [1364, 136] on icon at bounding box center [1362, 120] width 15 height 32
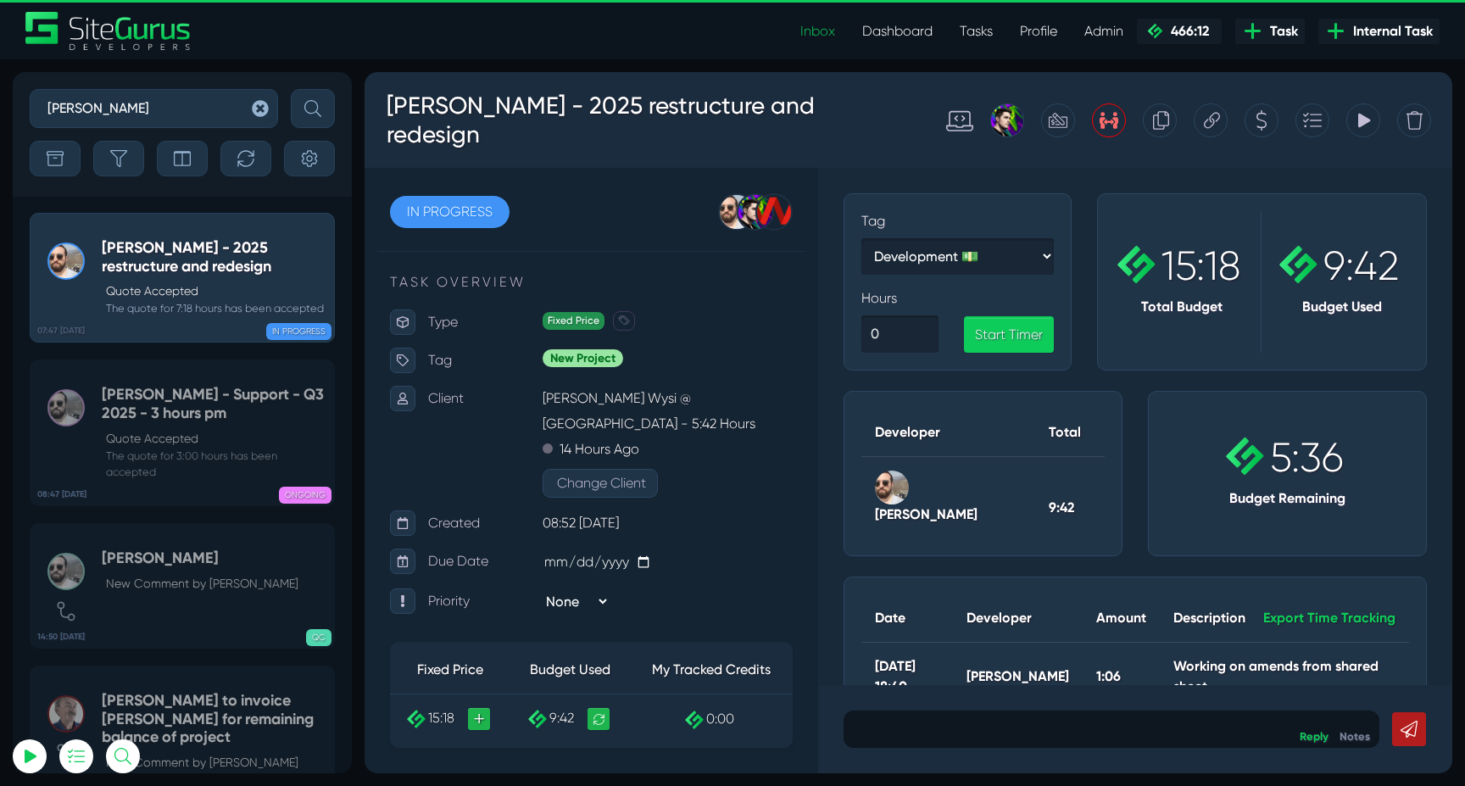
click at [1363, 129] on icon at bounding box center [1362, 120] width 15 height 32
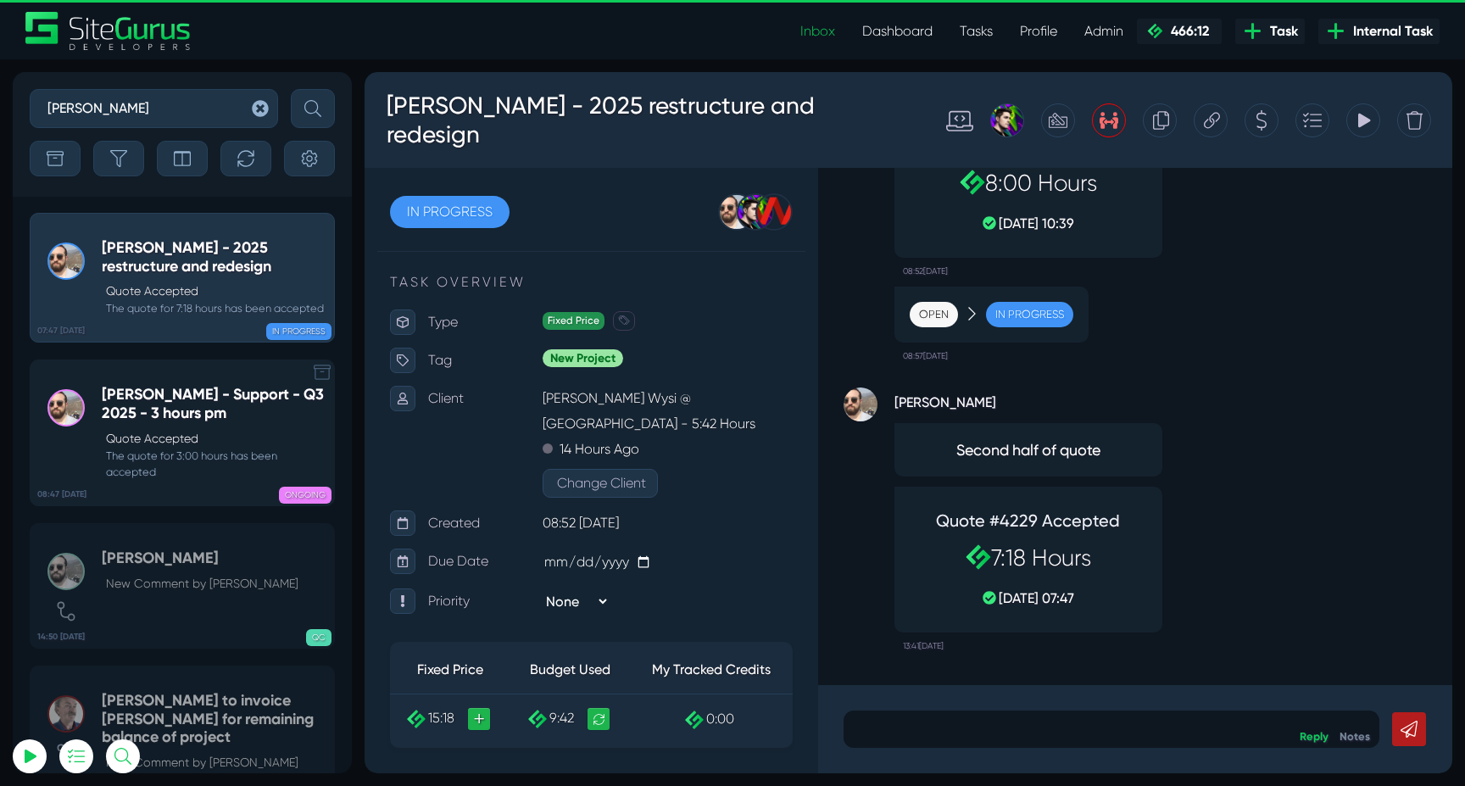
click at [190, 422] on h5 "Murray McIntosh - Support - Q3 2025 - 3 hours pm" at bounding box center [214, 404] width 224 height 36
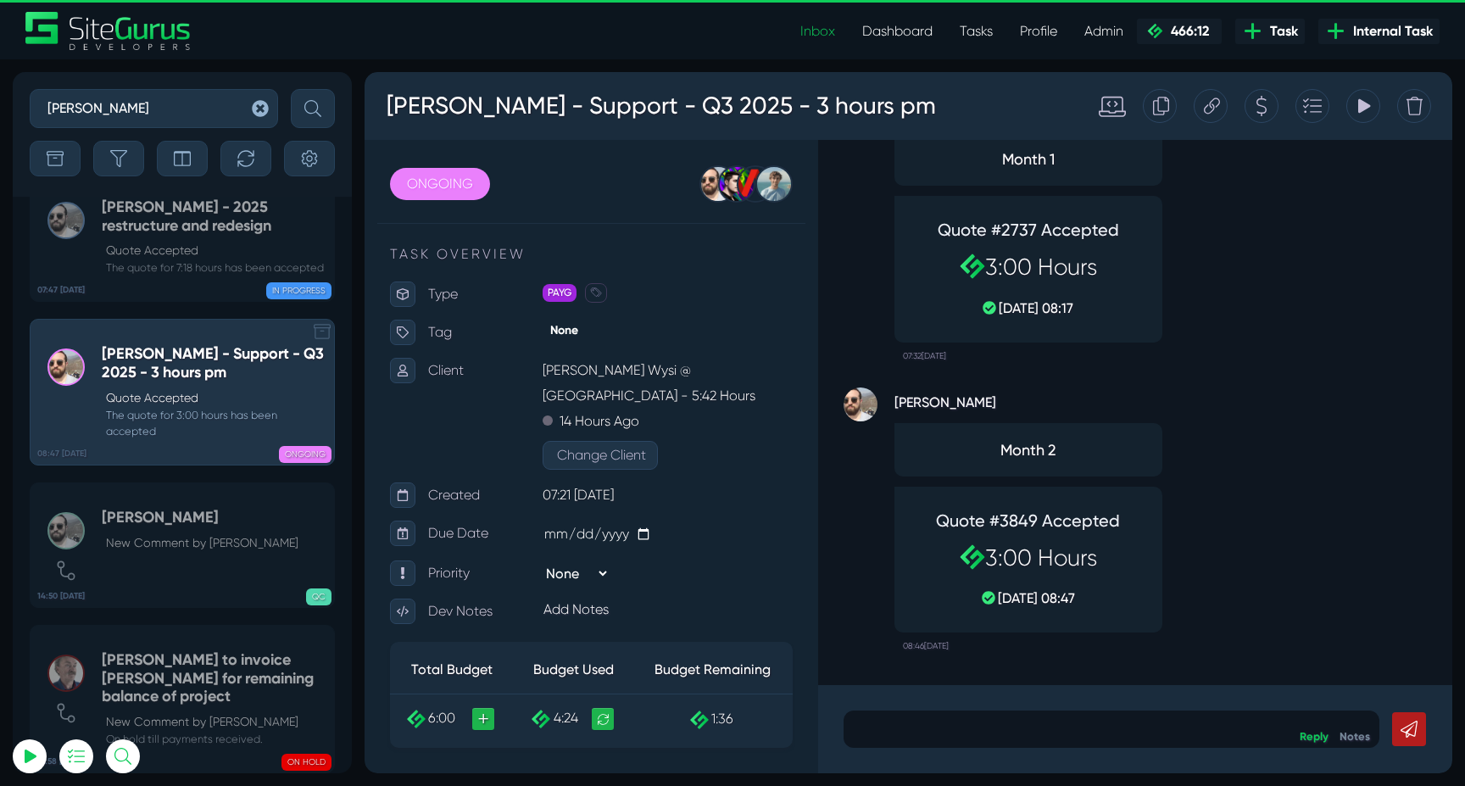
scroll to position [-41, 0]
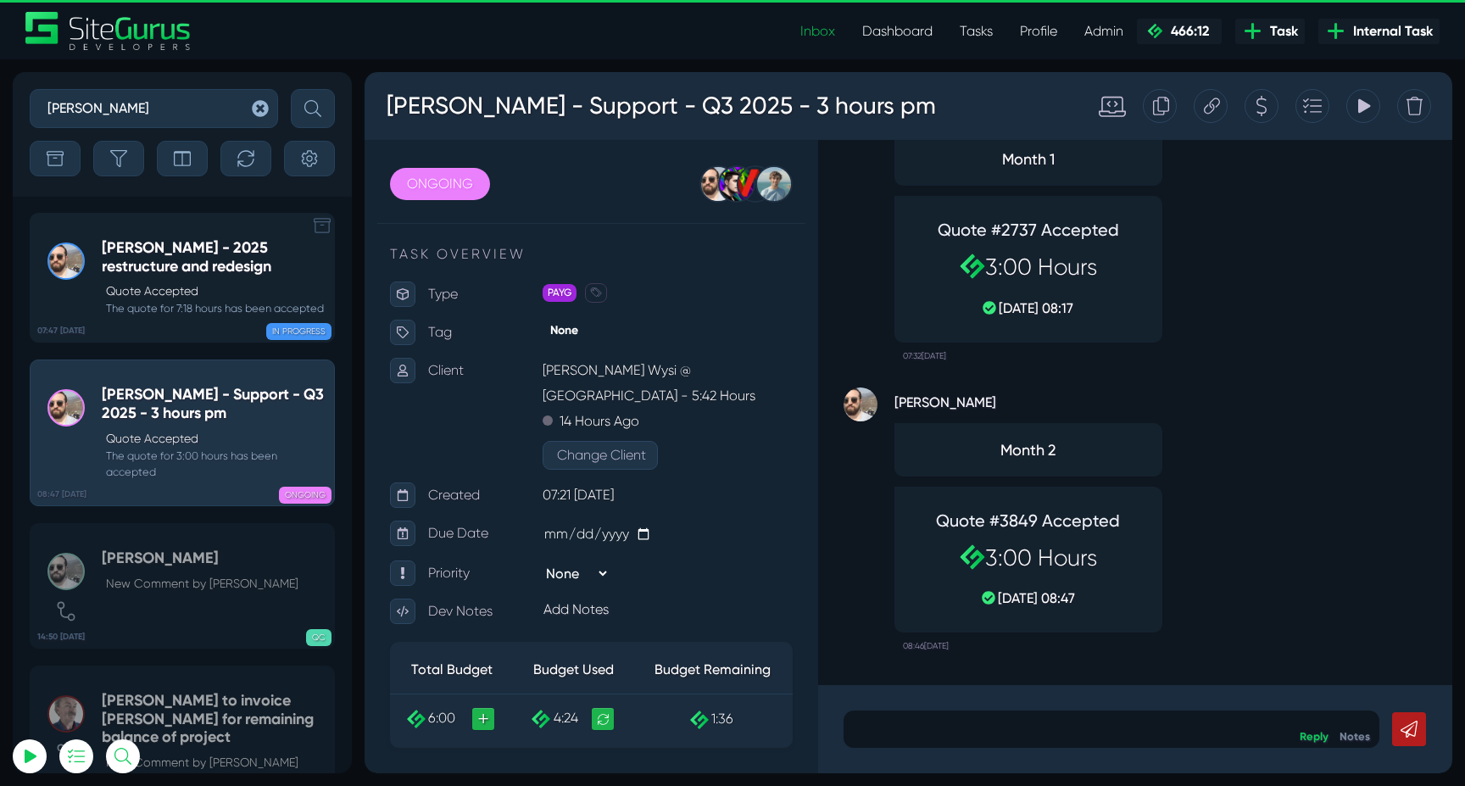
click at [196, 312] on small "The quote for 7:18 hours has been accepted" at bounding box center [214, 308] width 224 height 16
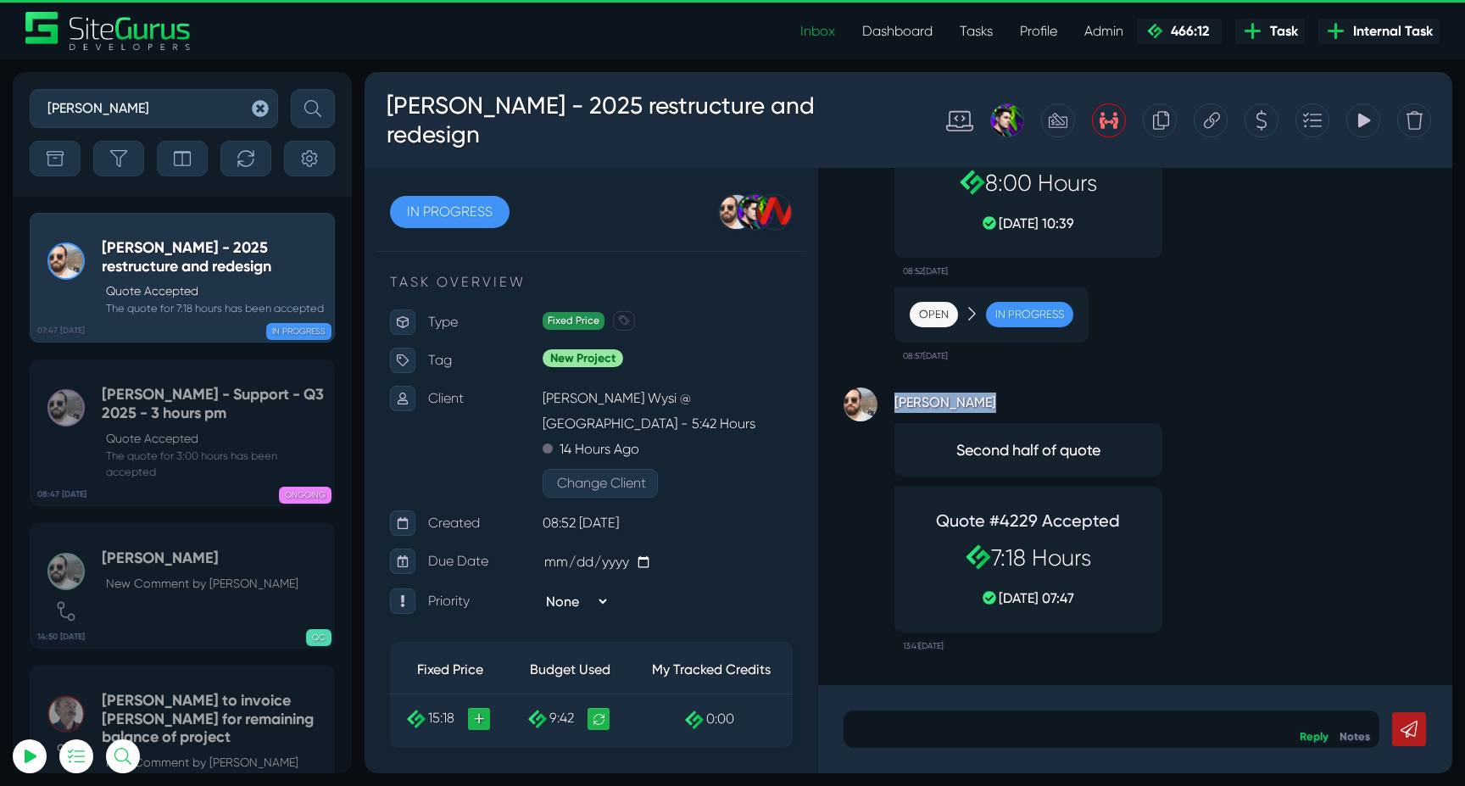
drag, startPoint x: 993, startPoint y: 404, endPoint x: 896, endPoint y: 404, distance: 97.5
click at [896, 405] on strong "[PERSON_NAME]" at bounding box center [1028, 399] width 268 height 25
click at [987, 399] on strong "[PERSON_NAME]" at bounding box center [1028, 399] width 268 height 25
drag, startPoint x: 1027, startPoint y: 406, endPoint x: 895, endPoint y: 402, distance: 132.3
click at [895, 402] on strong "[PERSON_NAME]" at bounding box center [1028, 399] width 268 height 25
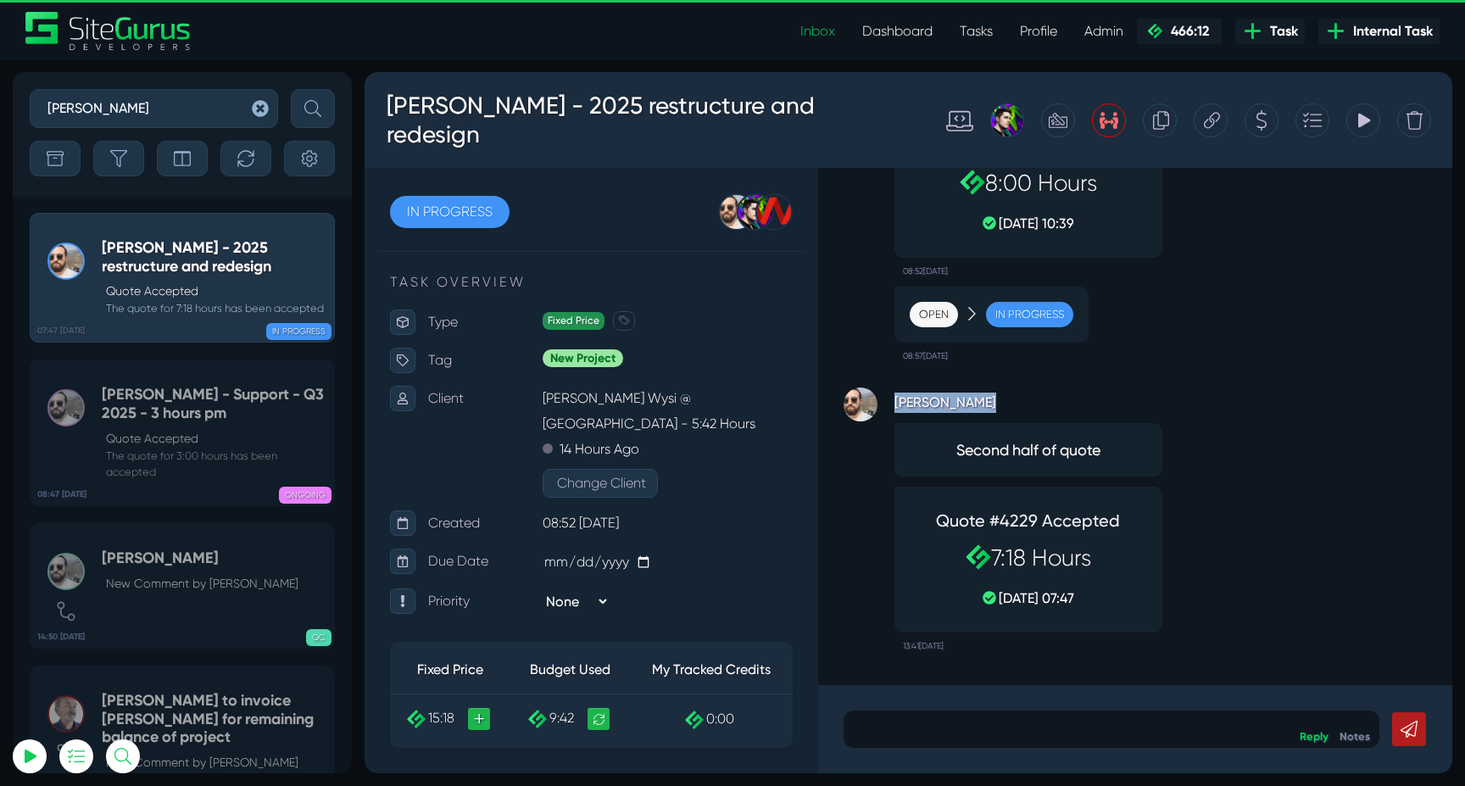
click at [1000, 393] on strong "[PERSON_NAME]" at bounding box center [1028, 399] width 268 height 25
drag, startPoint x: 1021, startPoint y: 408, endPoint x: 892, endPoint y: 408, distance: 129.7
click at [892, 408] on div "Gary Purbrick Second half of quote Quote #4229 Accepted 7:18 Hours 11 Aug, 07:4…" at bounding box center [1134, 515] width 583 height 290
click at [943, 401] on strong "[PERSON_NAME]" at bounding box center [1028, 399] width 268 height 25
drag, startPoint x: 979, startPoint y: 404, endPoint x: 899, endPoint y: 403, distance: 79.7
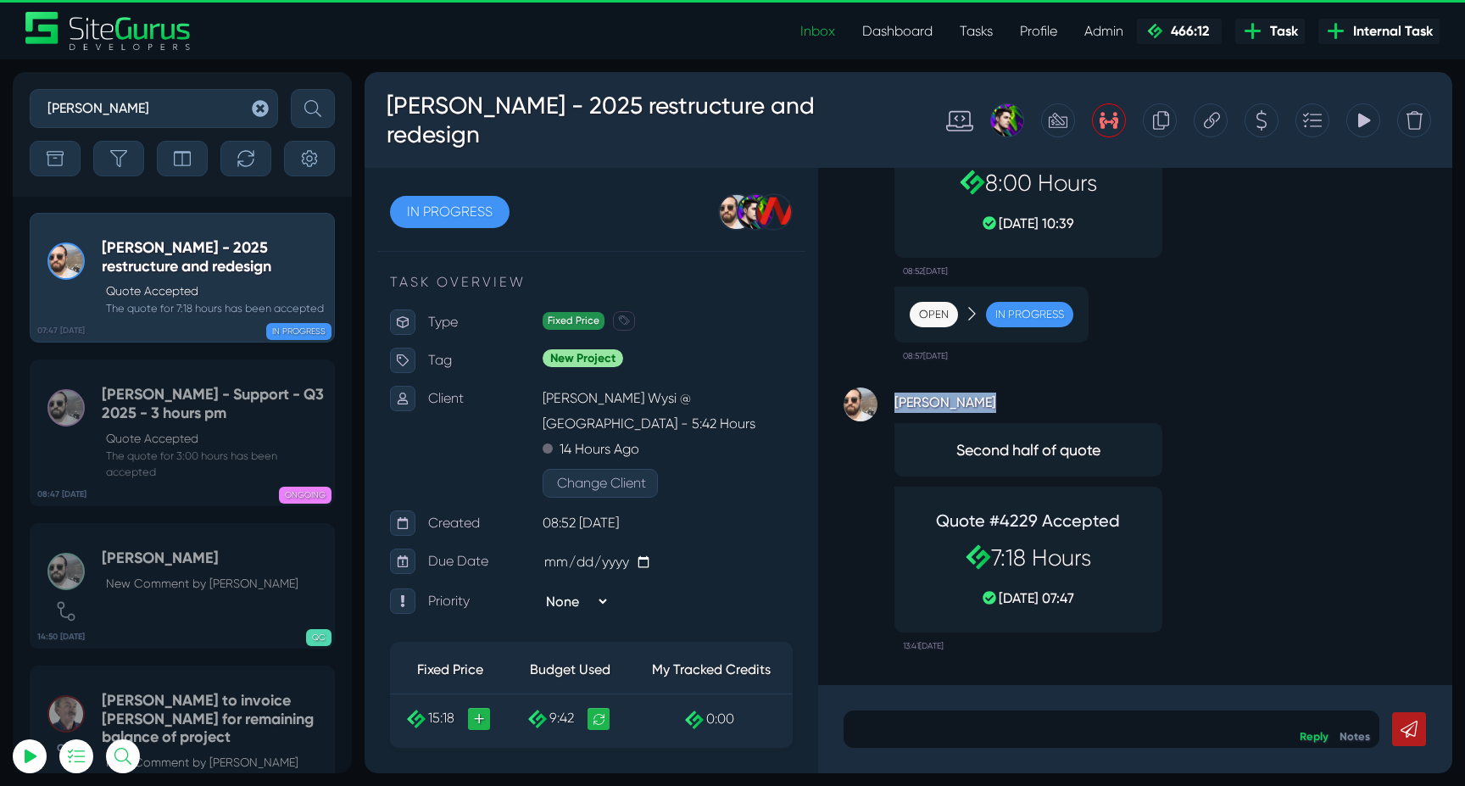
click at [899, 403] on strong "[PERSON_NAME]" at bounding box center [1028, 399] width 268 height 25
click at [995, 400] on strong "[PERSON_NAME]" at bounding box center [1028, 399] width 268 height 25
drag, startPoint x: 140, startPoint y: 113, endPoint x: 4, endPoint y: 111, distance: 135.6
click at [4, 111] on div "murray Sort By Newest Comment Latest Activity Due Date Priority Name Filter By …" at bounding box center [732, 422] width 1465 height 726
type input "blair"
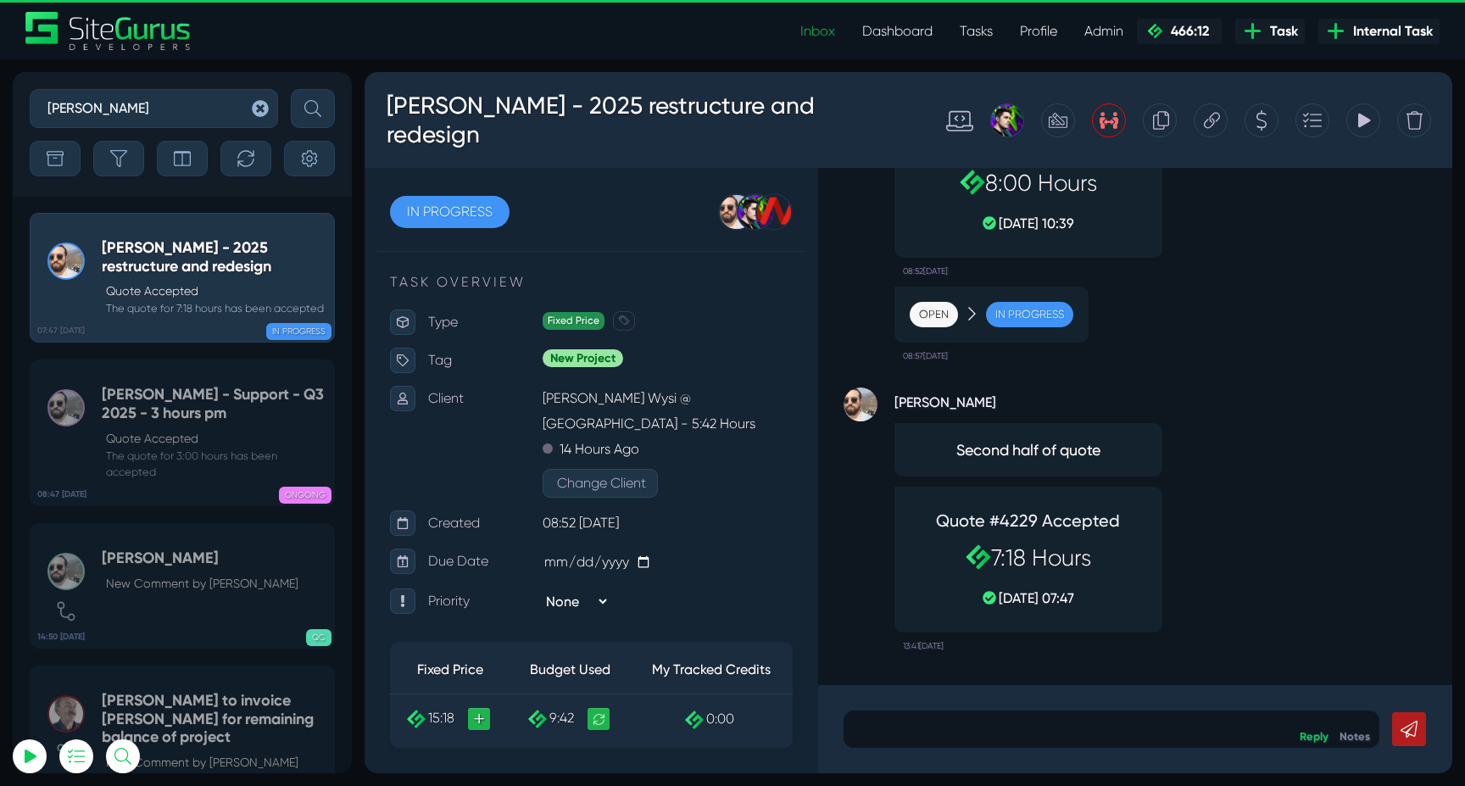
click at [291, 89] on button "submit" at bounding box center [313, 108] width 44 height 39
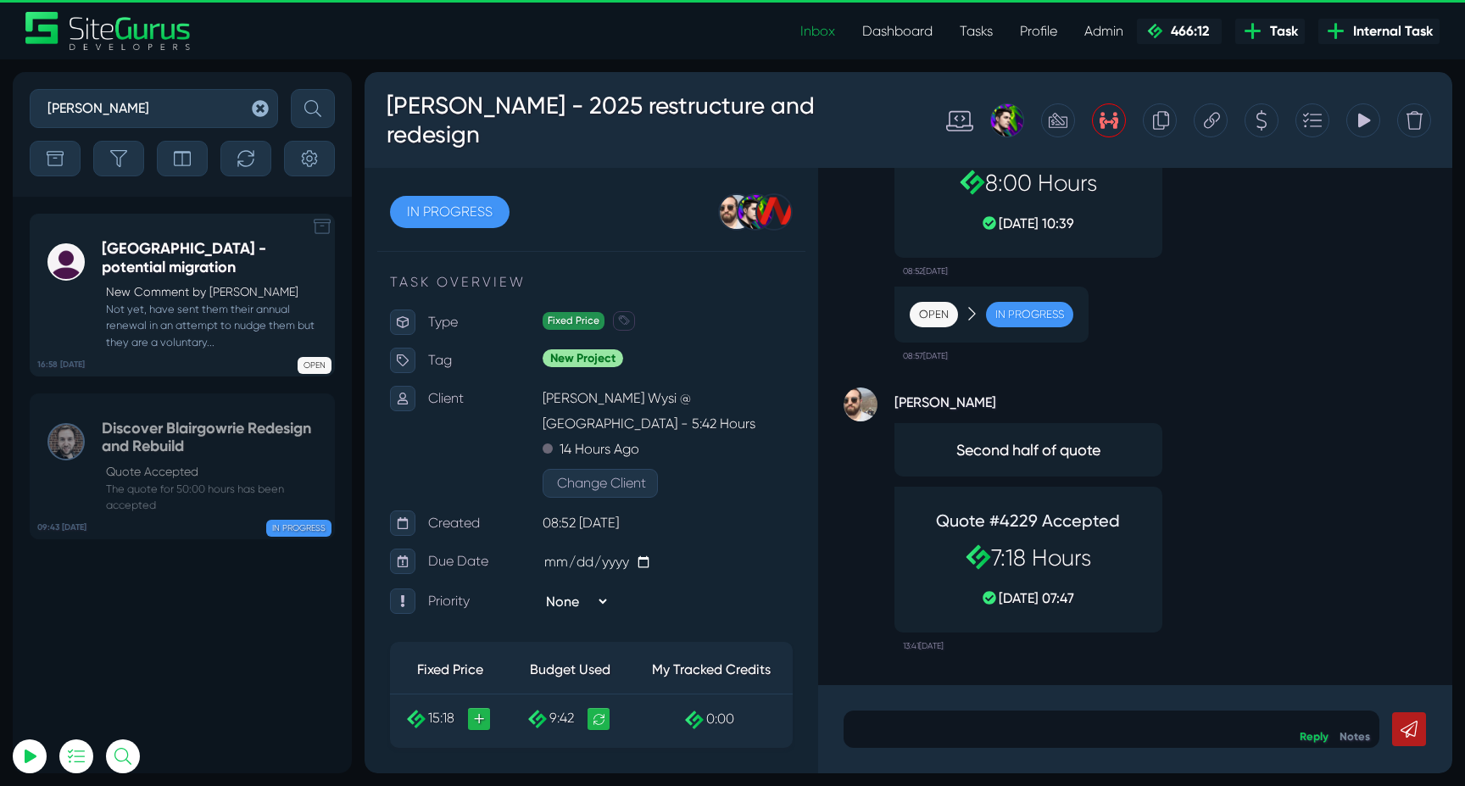
click at [184, 253] on h5 "Blairgowrie Town Hall - potential migration" at bounding box center [214, 258] width 224 height 36
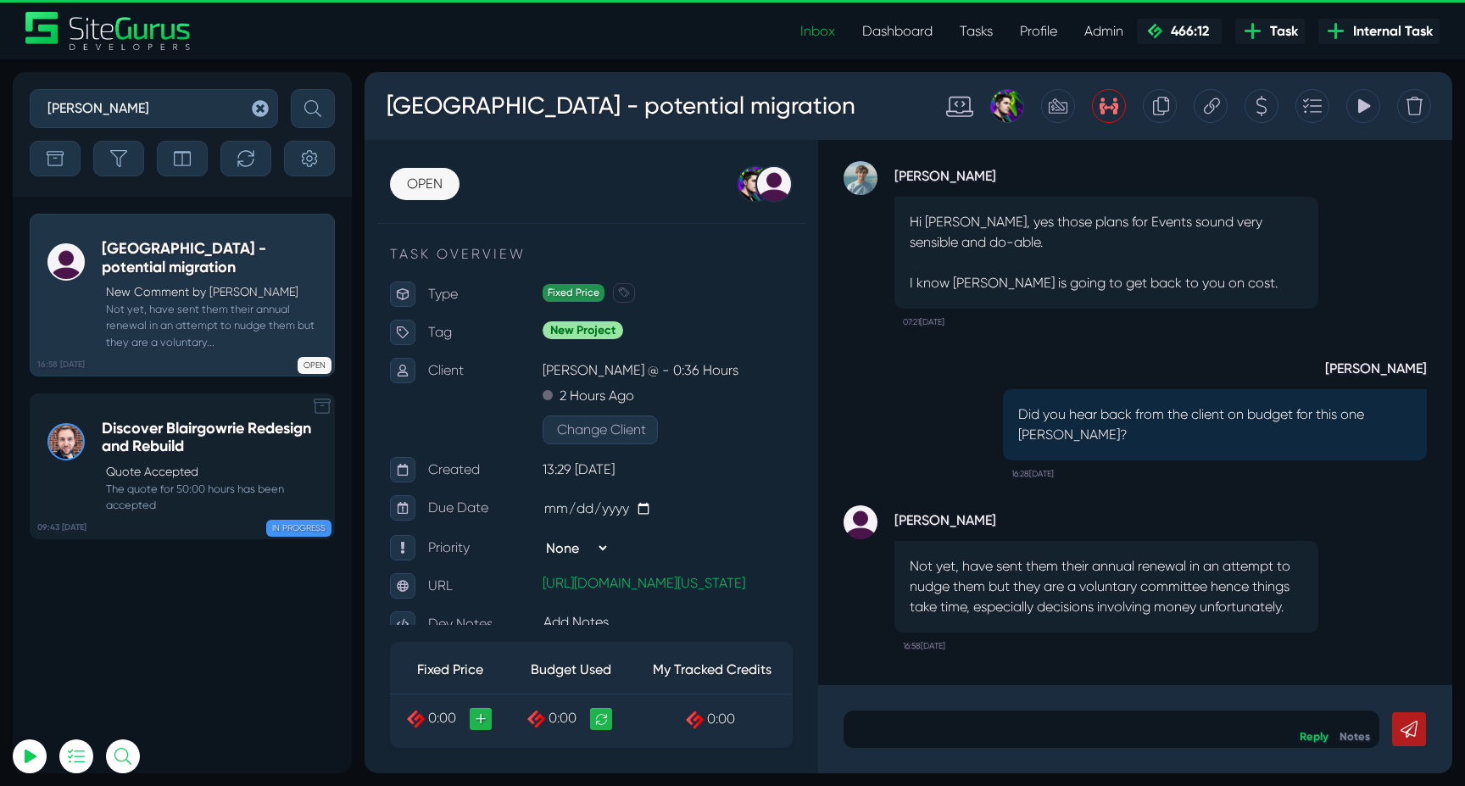
click at [195, 434] on h5 "Discover Blairgowrie Redesign and Rebuild" at bounding box center [214, 438] width 224 height 36
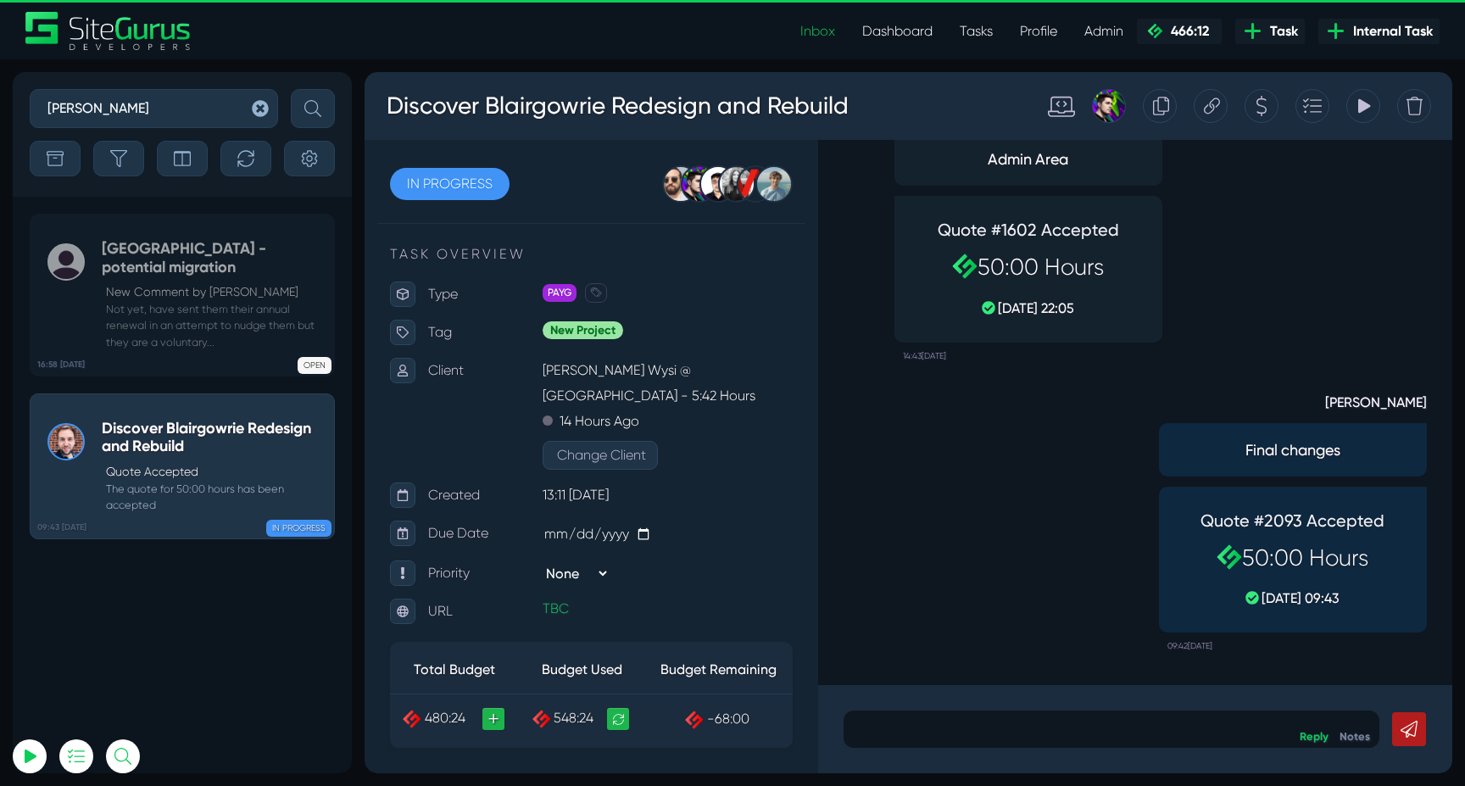
click at [260, 113] on icon "button" at bounding box center [260, 108] width 16 height 16
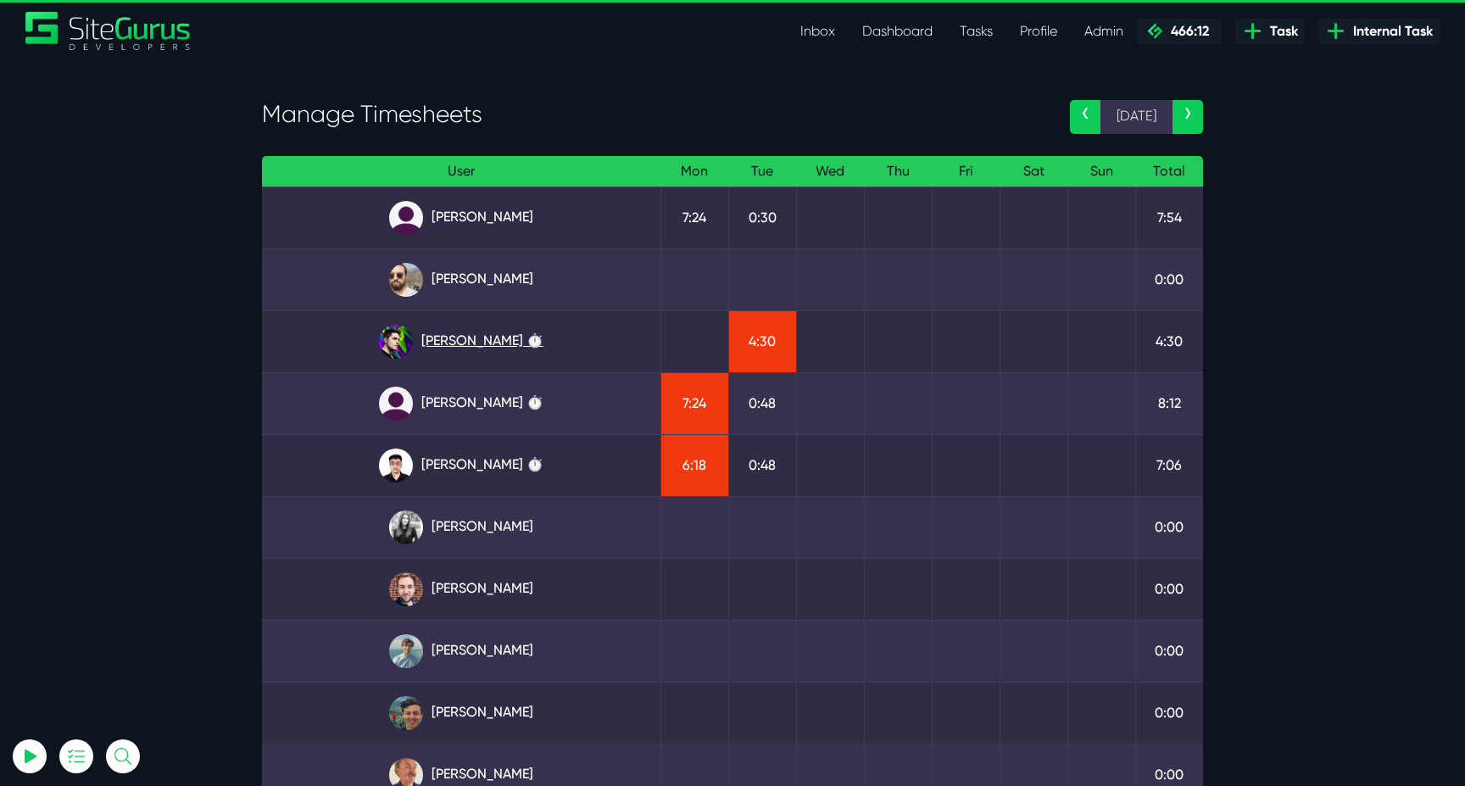
click at [468, 348] on link "Josh Carter ⏱️" at bounding box center [460, 342] width 371 height 34
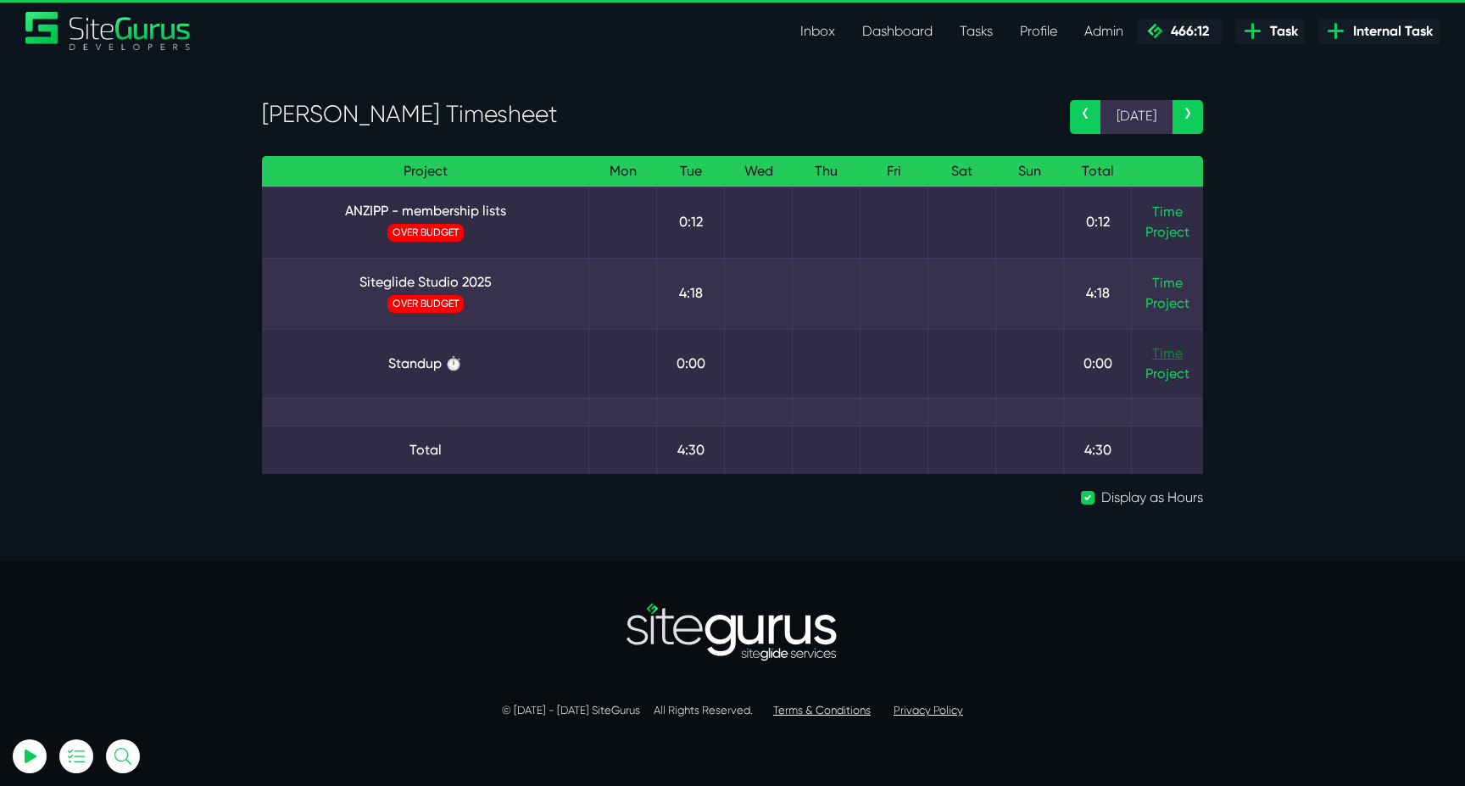
type input "[EMAIL_ADDRESS][DOMAIN_NAME]"
click at [1157, 348] on link "Time" at bounding box center [1167, 353] width 31 height 16
